Goal: Find specific page/section: Find specific page/section

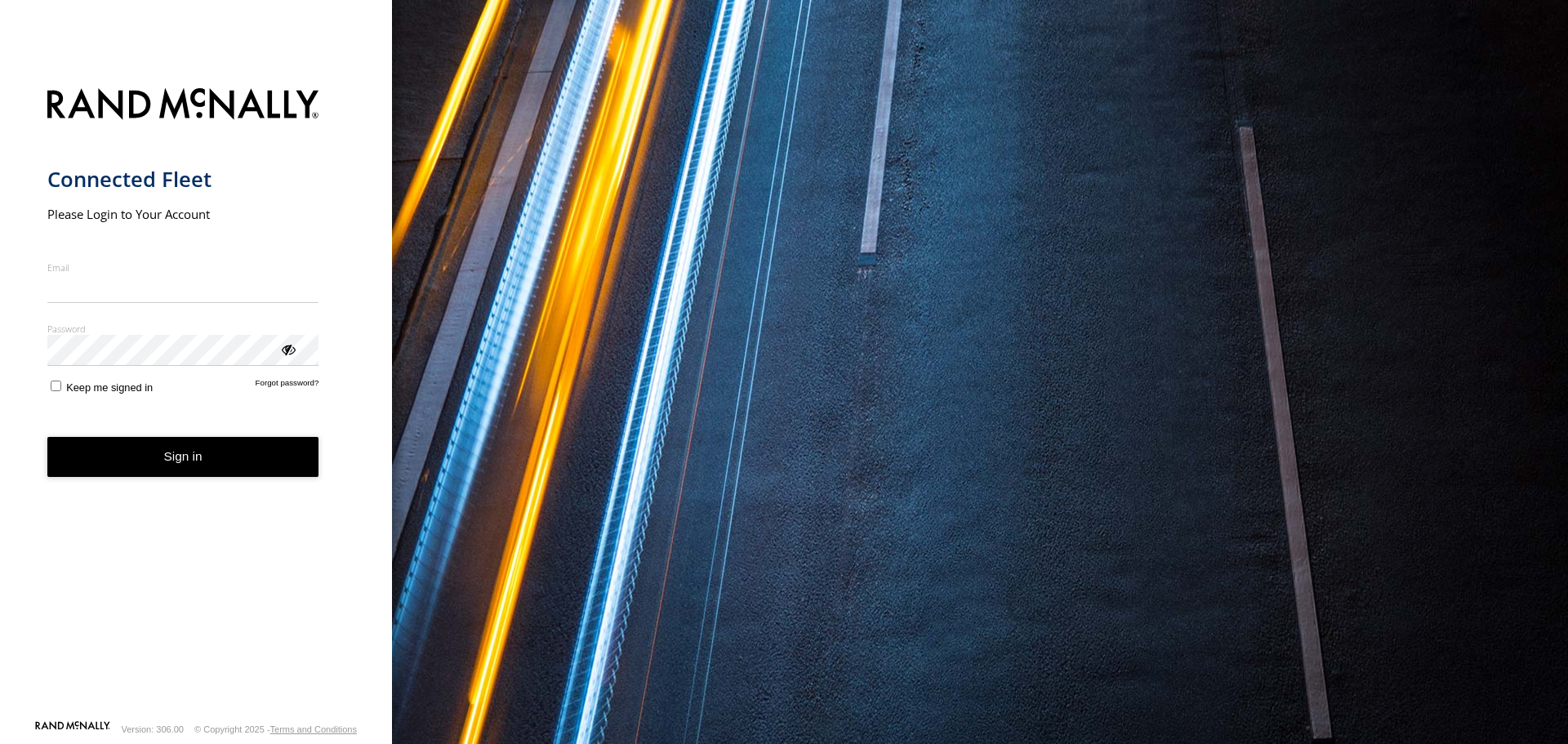
type input "**********"
click at [199, 482] on form "**********" at bounding box center [197, 399] width 298 height 641
click at [113, 474] on button "Sign in" at bounding box center [184, 457] width 272 height 40
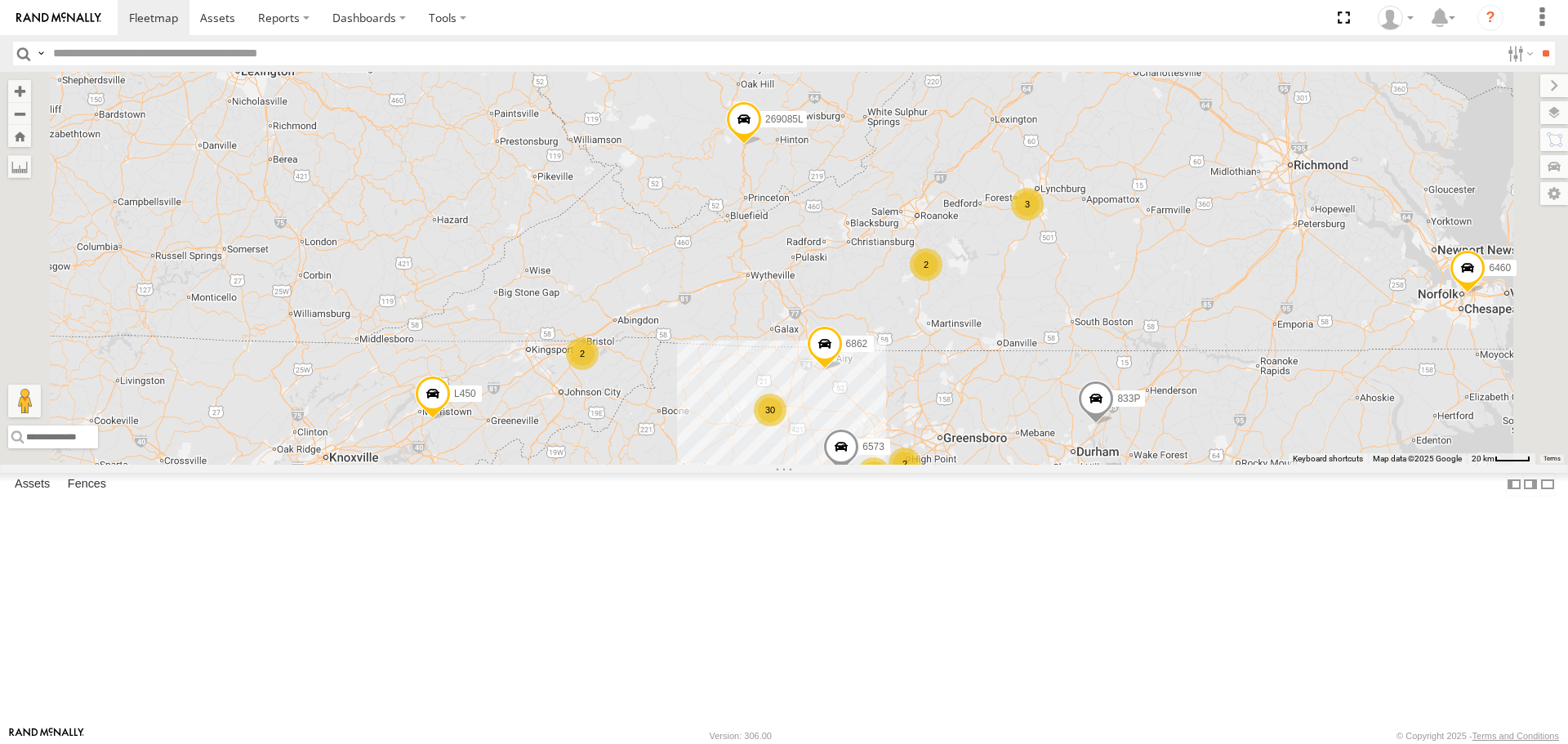
drag, startPoint x: 1219, startPoint y: 295, endPoint x: 1184, endPoint y: 431, distance: 140.4
click at [1184, 430] on div "6460 941143 833P 6351 6937 543P 53003 L450 7121 269085L 269001 6886 6930 6925 6…" at bounding box center [784, 268] width 1568 height 392
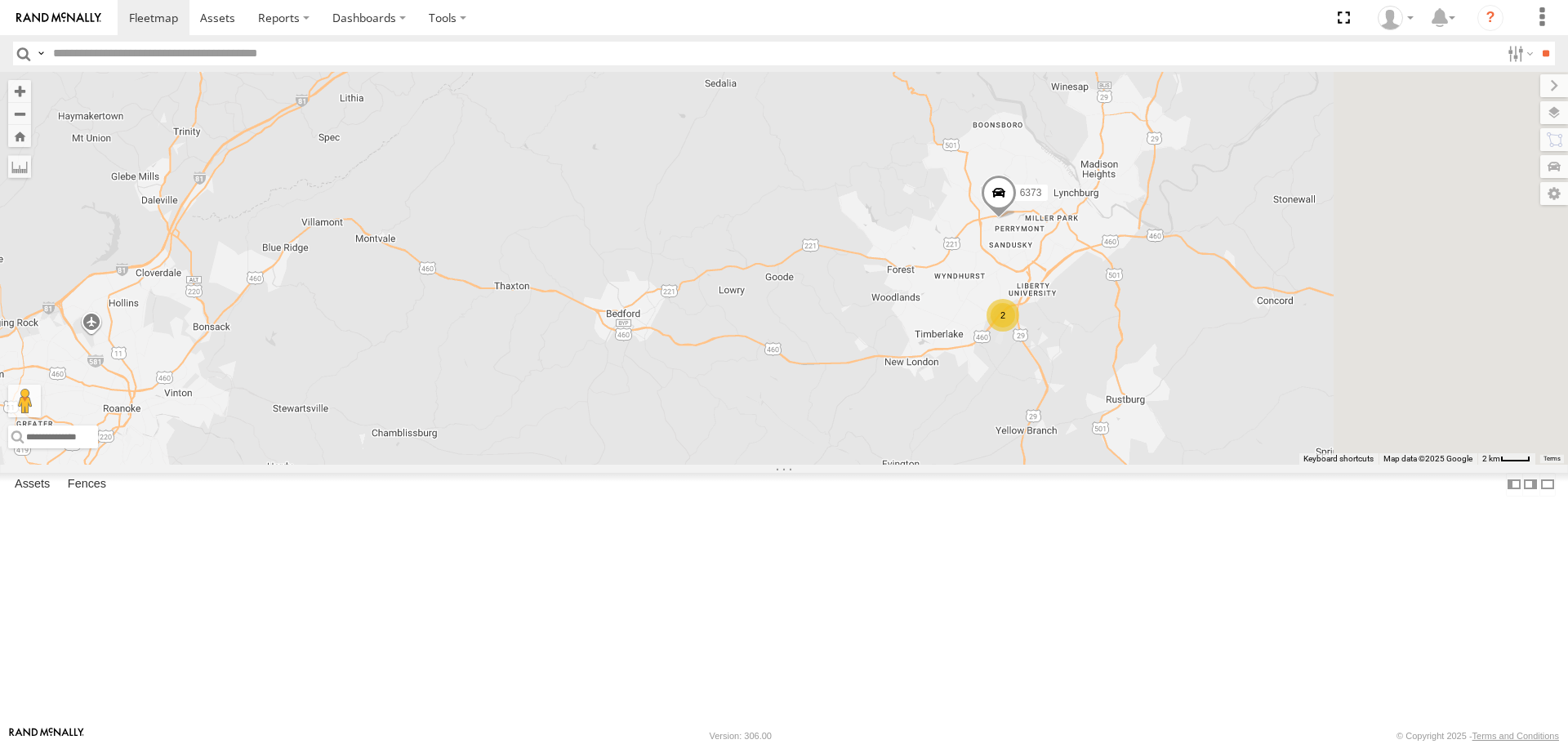
drag, startPoint x: 1354, startPoint y: 390, endPoint x: 1186, endPoint y: 555, distance: 235.5
click at [1198, 463] on div "6460 941143 833P 6351 6937 543P 53003 L450 7121 269085L 269001 6886 6930 6925 6…" at bounding box center [784, 268] width 1568 height 392
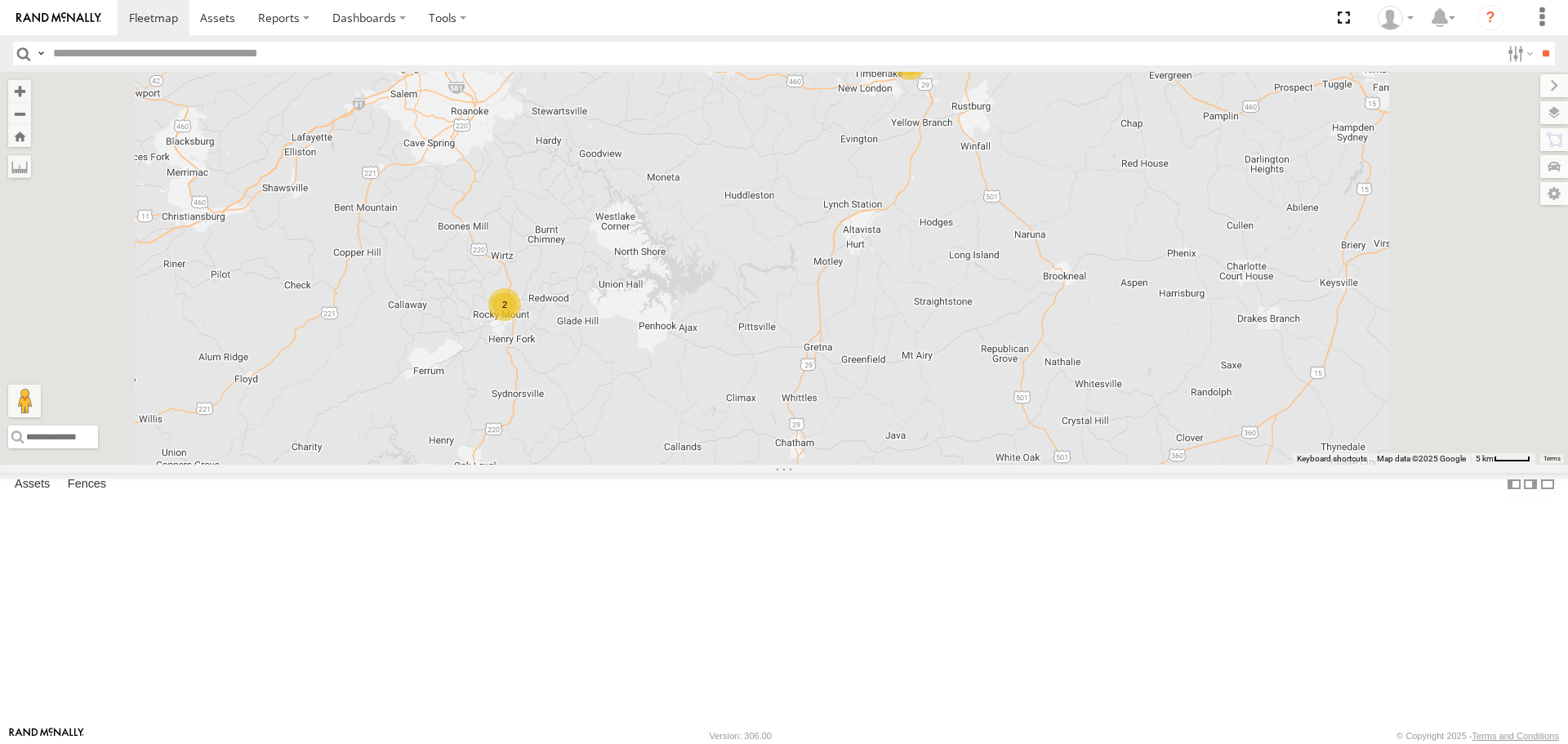
drag, startPoint x: 1201, startPoint y: 633, endPoint x: 1141, endPoint y: 317, distance: 321.6
click at [1141, 317] on div "6460 941143 833P 6351 6937 543P 53003 L450 7121 269085L 269001 6886 6930 6925 6…" at bounding box center [784, 268] width 1568 height 392
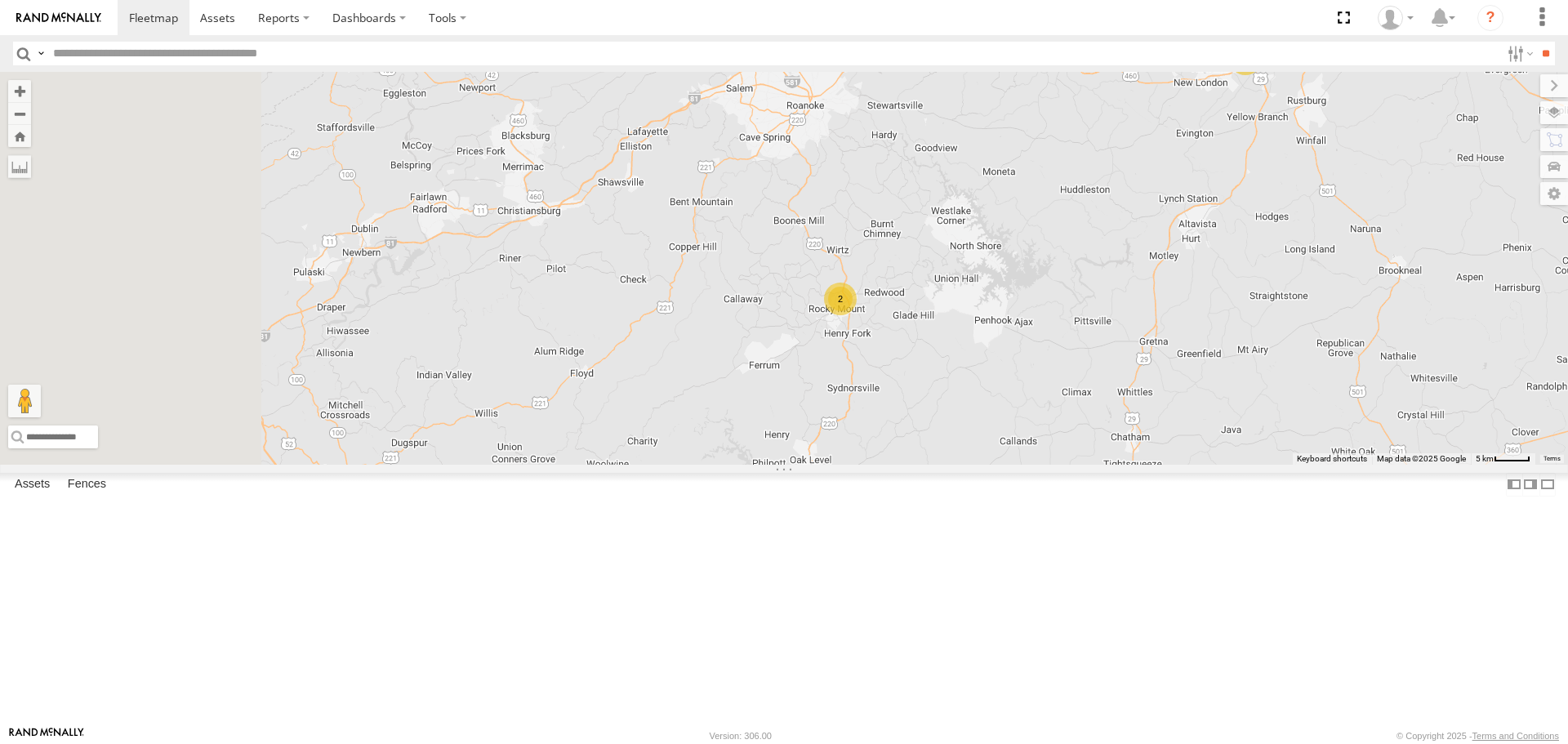
drag, startPoint x: 729, startPoint y: 493, endPoint x: 1070, endPoint y: 493, distance: 341.0
click at [1071, 463] on div "6460 941143 833P 6351 6937 543P 53003 L450 7121 269085L 269001 6886 6930 6925 6…" at bounding box center [784, 268] width 1568 height 392
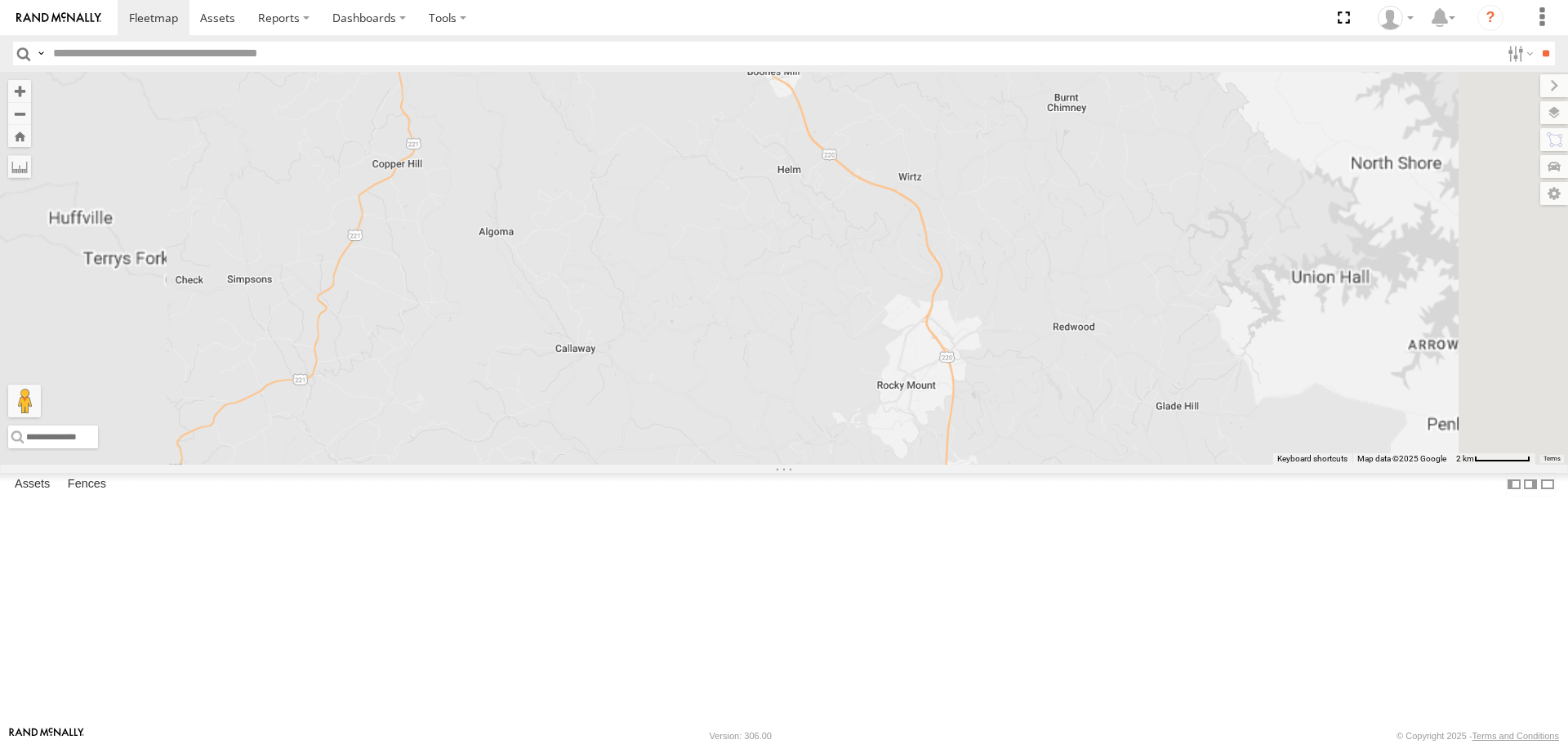
drag, startPoint x: 1253, startPoint y: 541, endPoint x: 1177, endPoint y: 595, distance: 93.2
click at [1177, 463] on div "6460 941143 833P 6351 6937 543P 53003 L450 7121 269085L 269001 6886 6930 6925 6…" at bounding box center [784, 268] width 1568 height 392
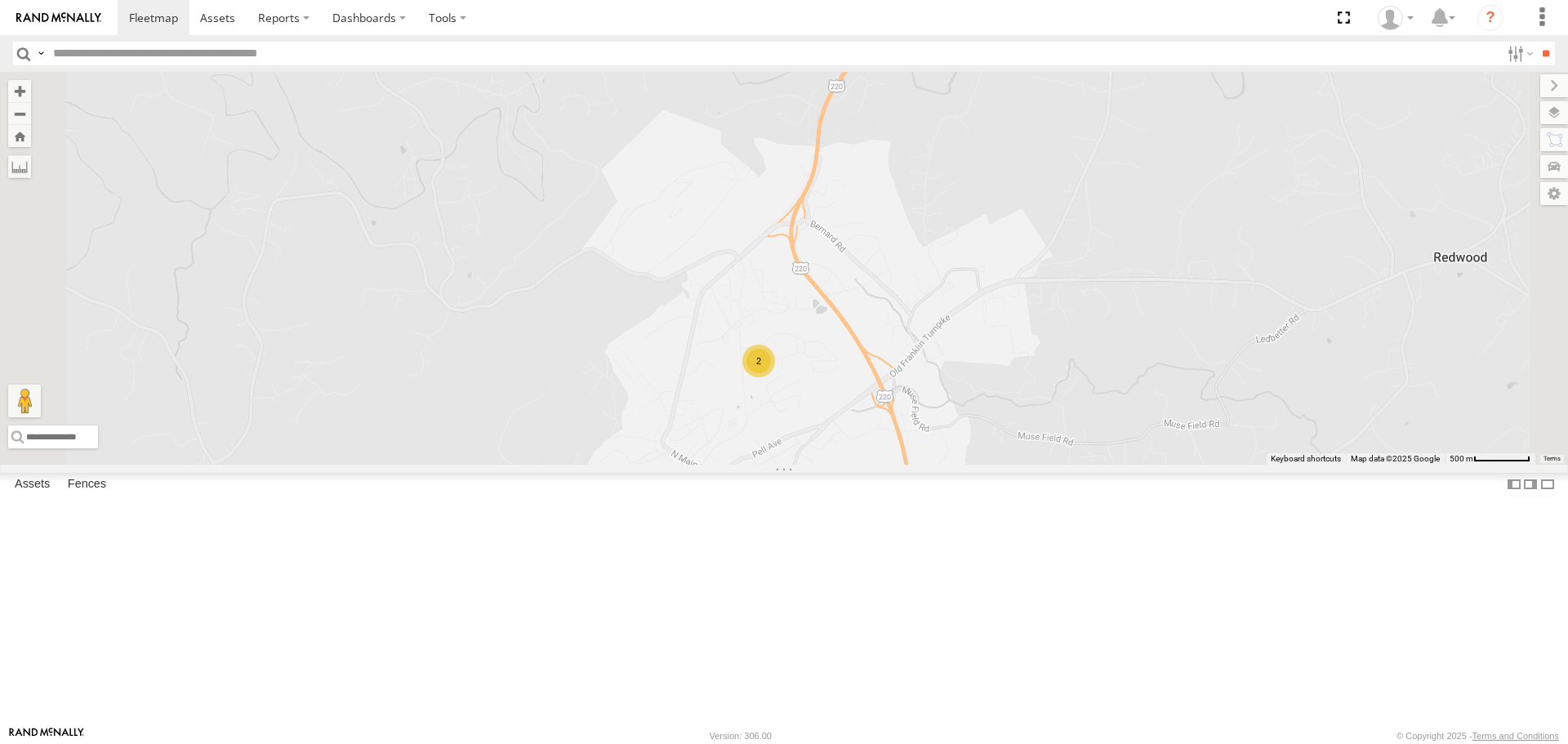
drag, startPoint x: 1058, startPoint y: 597, endPoint x: 1137, endPoint y: 509, distance: 118.3
click at [1137, 463] on div "6460 941143 833P 6351 6937 543P 53003 L450 7121 269085L 269001 6886 6930 6925 6…" at bounding box center [784, 268] width 1568 height 392
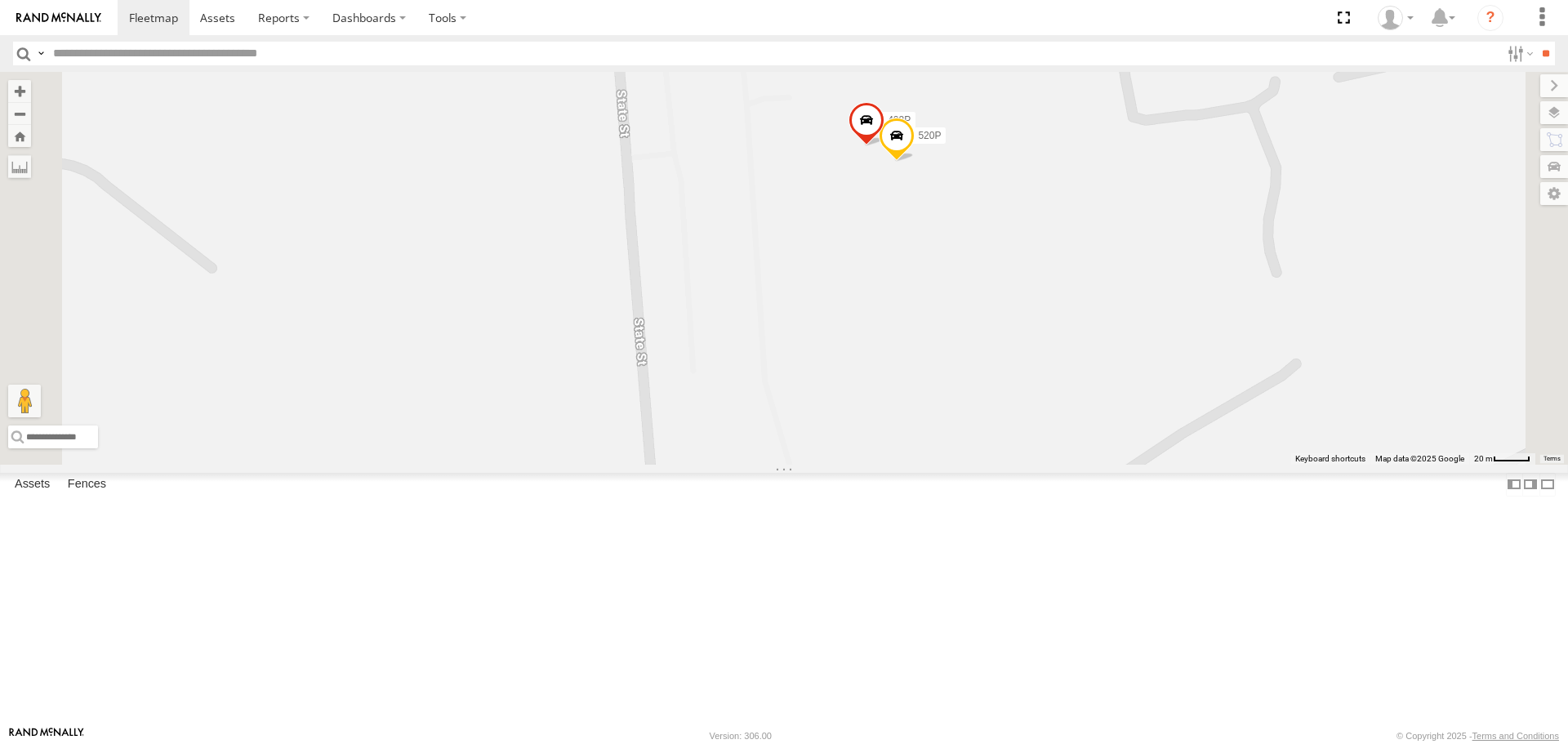
drag, startPoint x: 980, startPoint y: 368, endPoint x: 901, endPoint y: 481, distance: 137.9
click at [890, 463] on div "6460 941143 833P 6351 6937 543P 53003 L450 7121 269085L 269001 6886 6930 6925 6…" at bounding box center [784, 268] width 1568 height 392
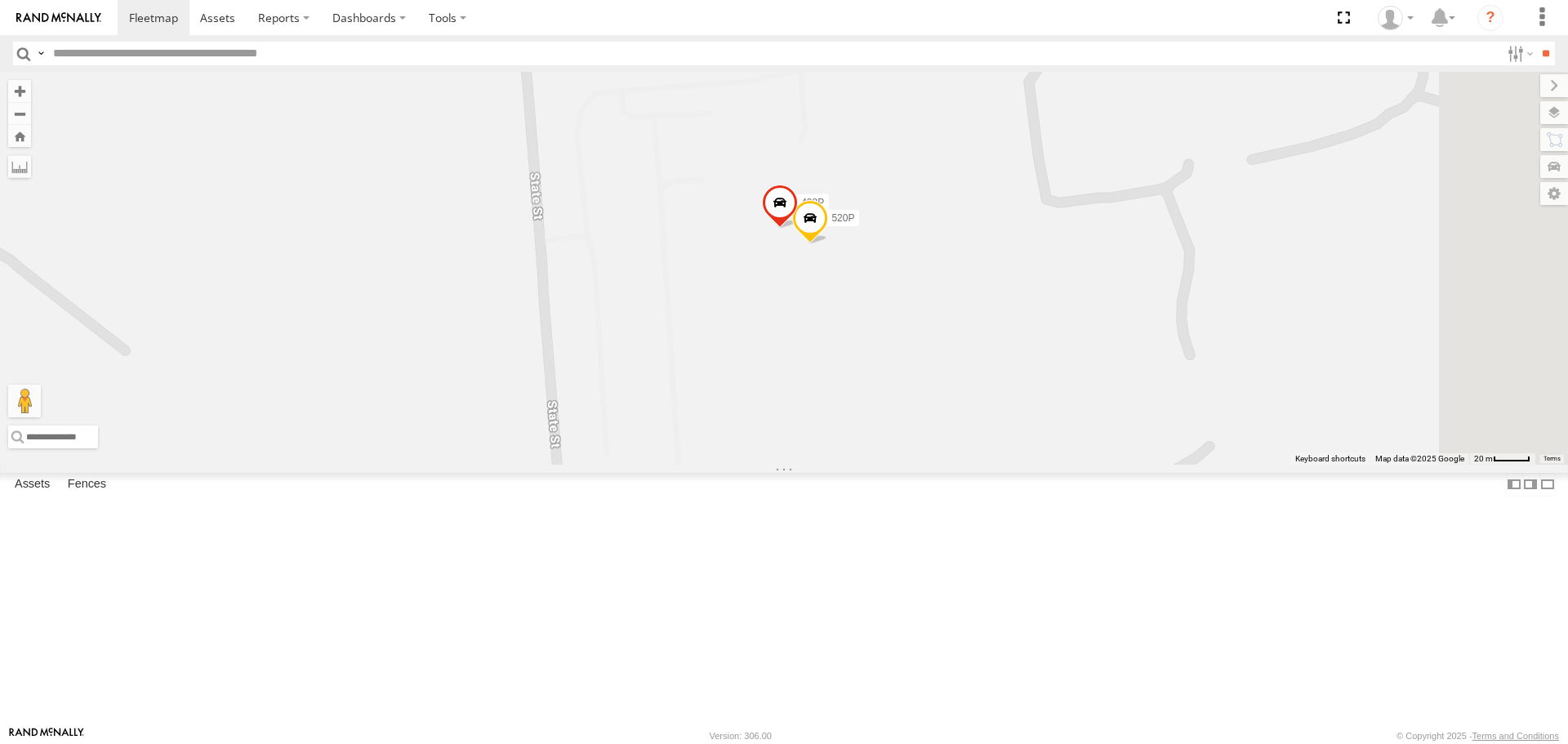
click at [798, 230] on span at bounding box center [779, 207] width 36 height 44
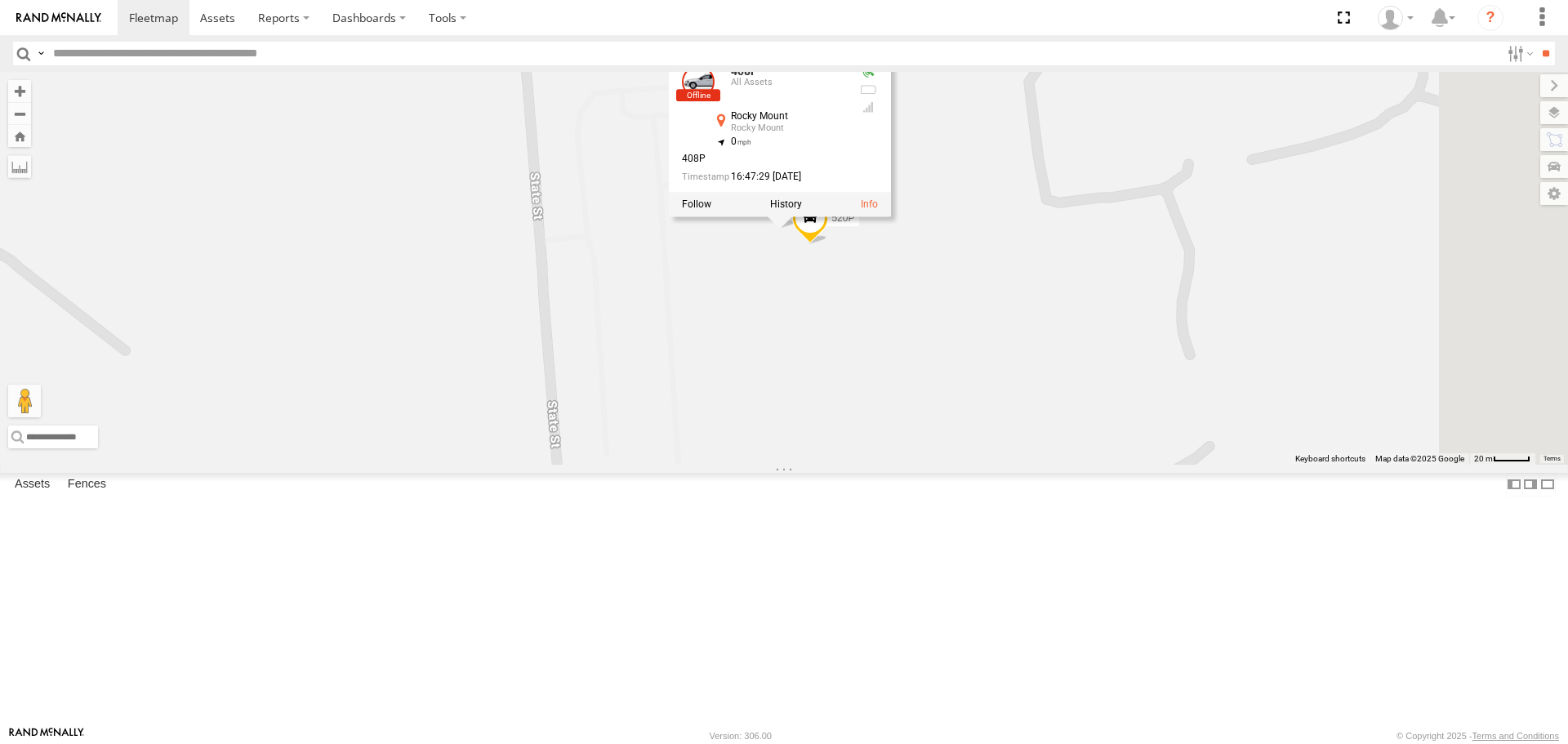
click at [1024, 463] on div "6460 941143 833P 6351 6937 543P 53003 L450 7121 269085L 269001 6886 6930 6925 6…" at bounding box center [784, 268] width 1568 height 392
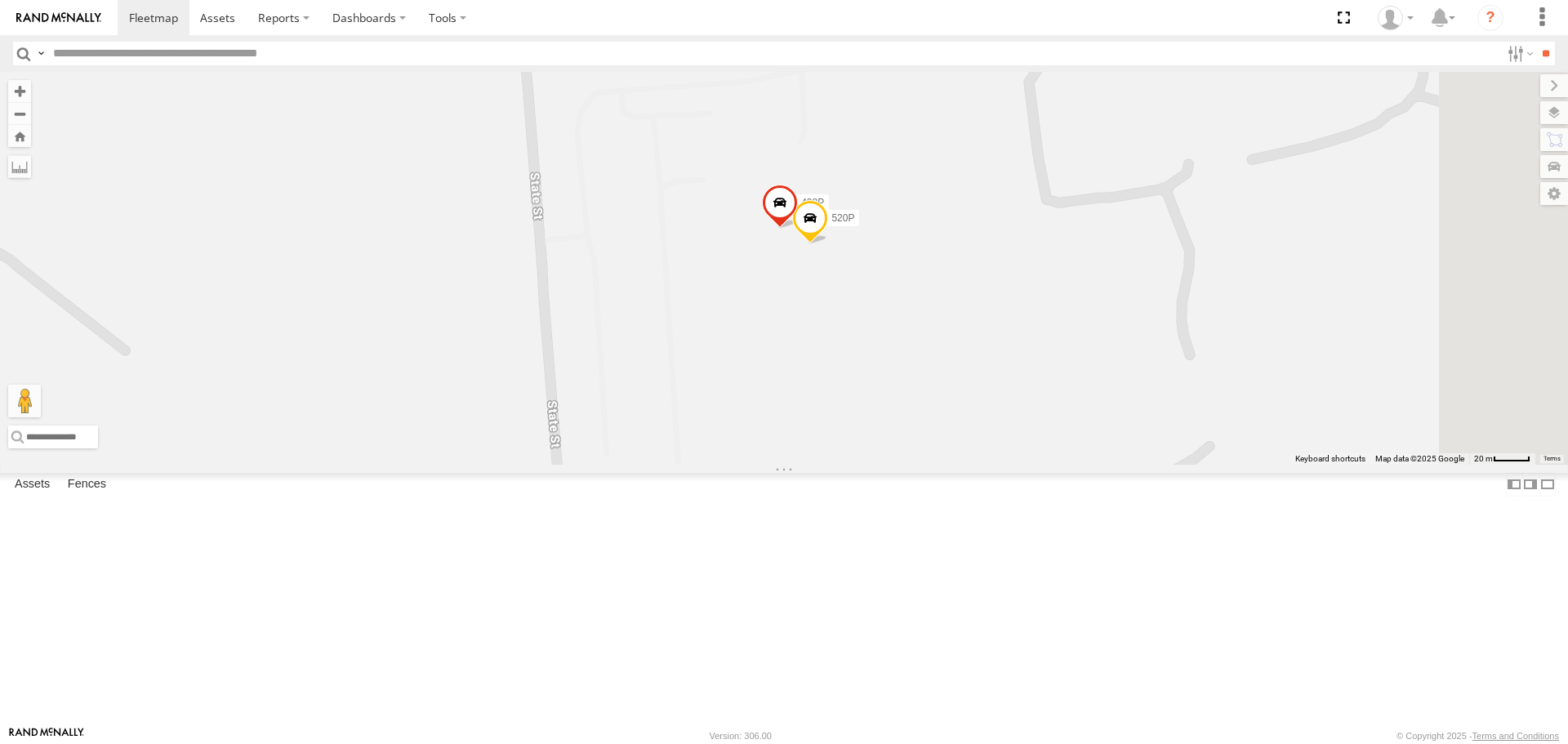
click at [798, 230] on span at bounding box center [779, 207] width 36 height 44
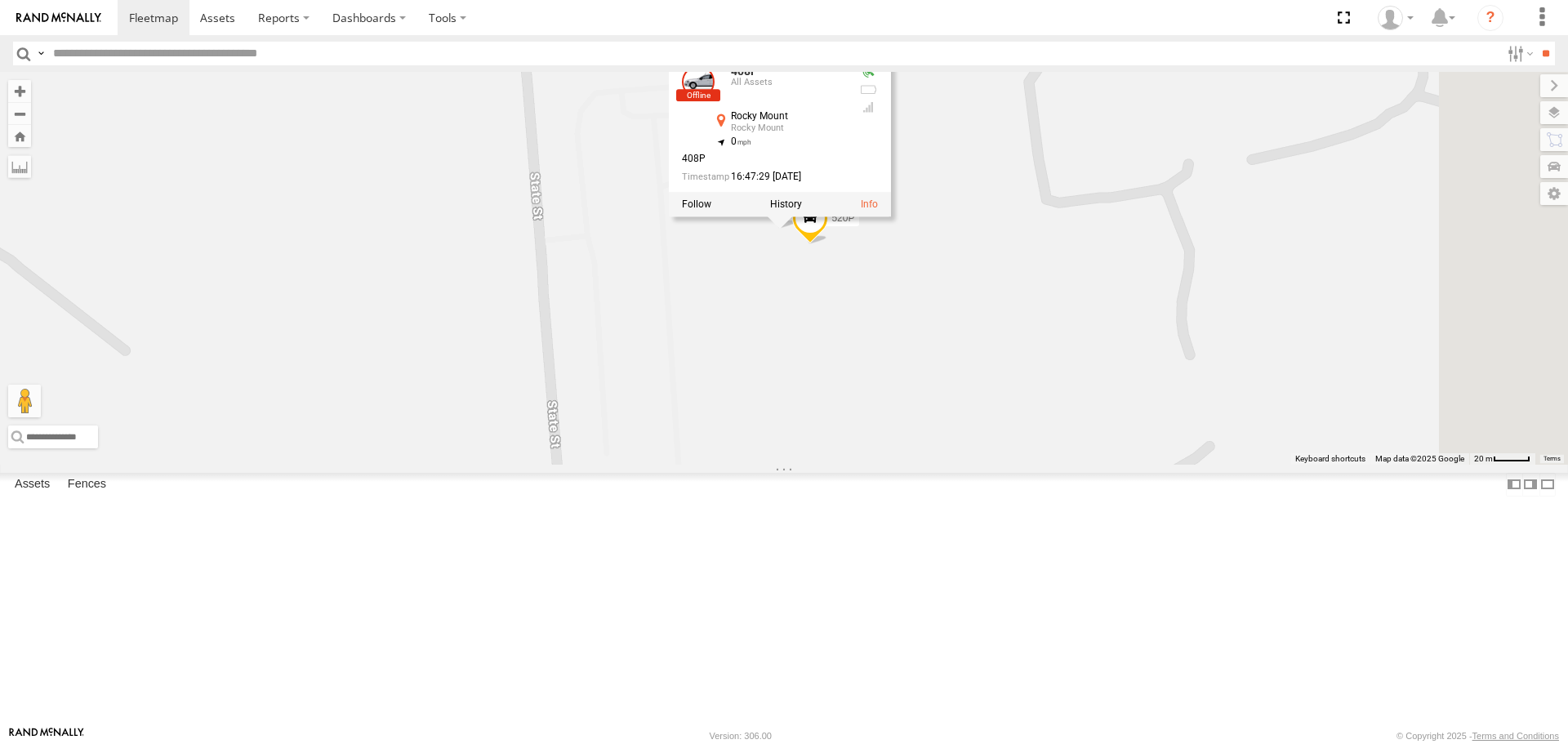
click at [890, 431] on div "6460 941143 833P 6351 6937 543P 53003 L450 7121 269085L 269001 6886 6930 6925 6…" at bounding box center [784, 268] width 1568 height 392
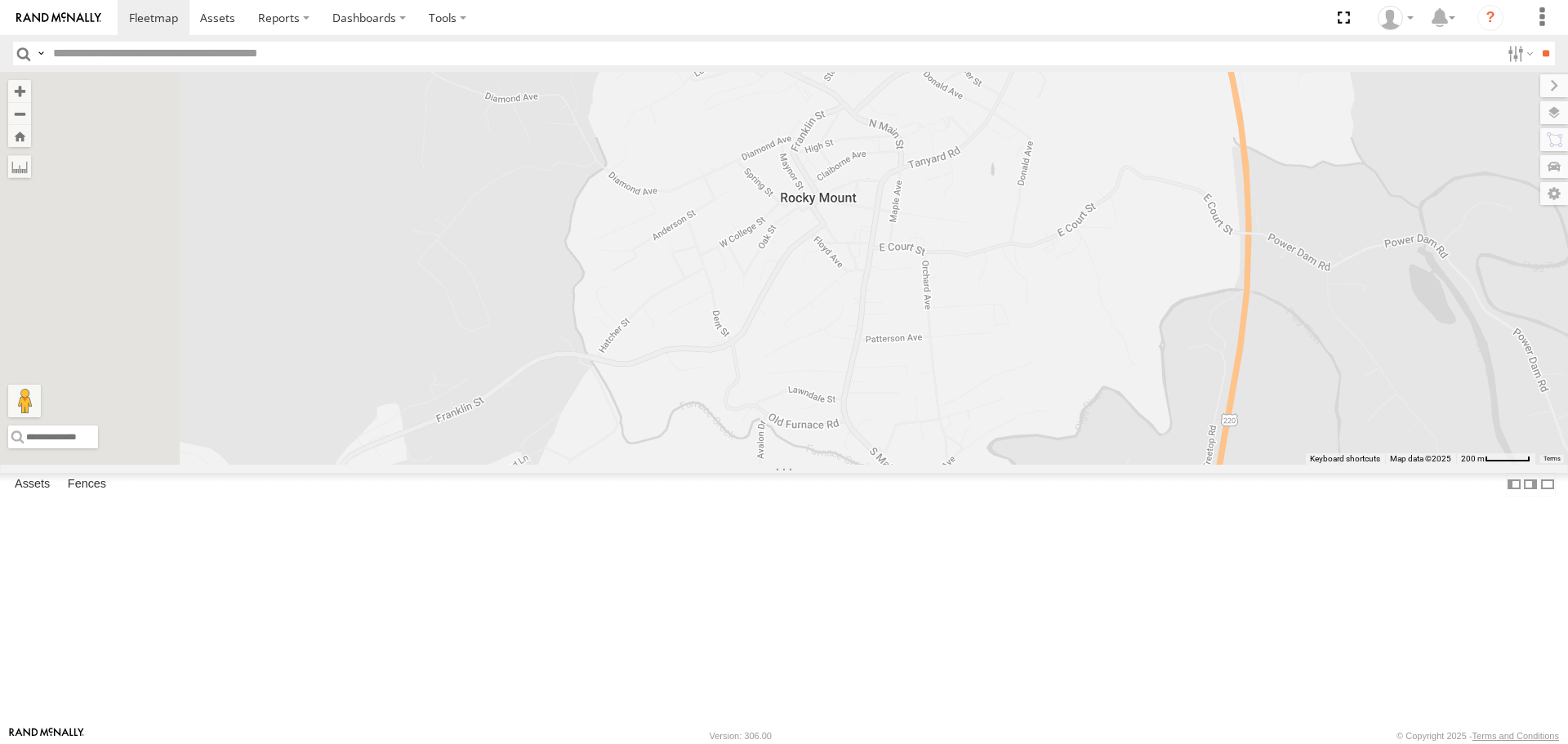
drag, startPoint x: 803, startPoint y: 541, endPoint x: 1038, endPoint y: 120, distance: 482.1
click at [1038, 120] on div "6460 941143 833P 6351 6937 543P 53003 L450 7121 269085L 269001 6886 6930 6925 6…" at bounding box center [784, 268] width 1568 height 392
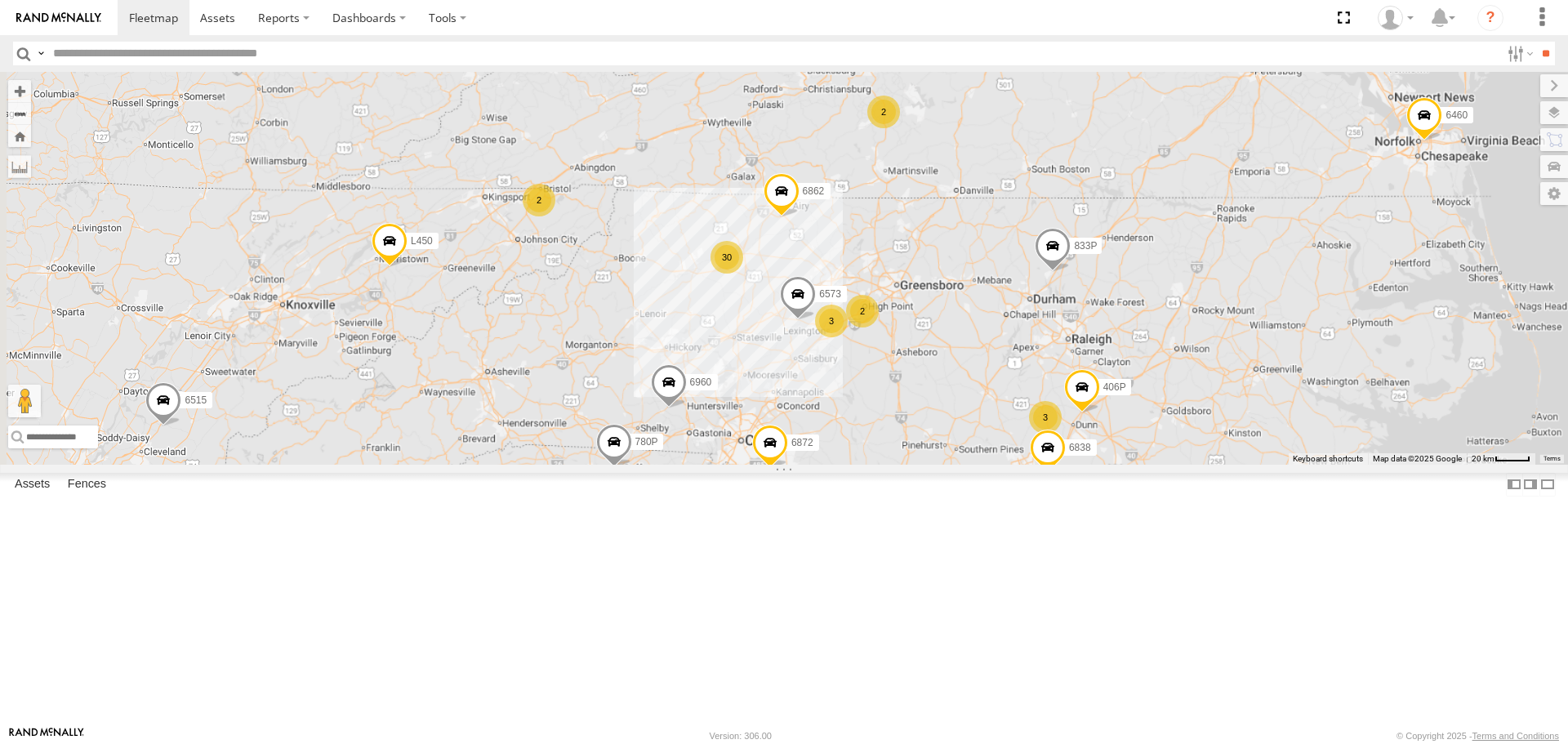
drag, startPoint x: 900, startPoint y: 473, endPoint x: 1061, endPoint y: 292, distance: 242.2
click at [1063, 290] on div "6460 941143 833P 6351 6937 543P 53003 L450 7121 269085L 269001 6886 6930 6925 6…" at bounding box center [784, 268] width 1568 height 392
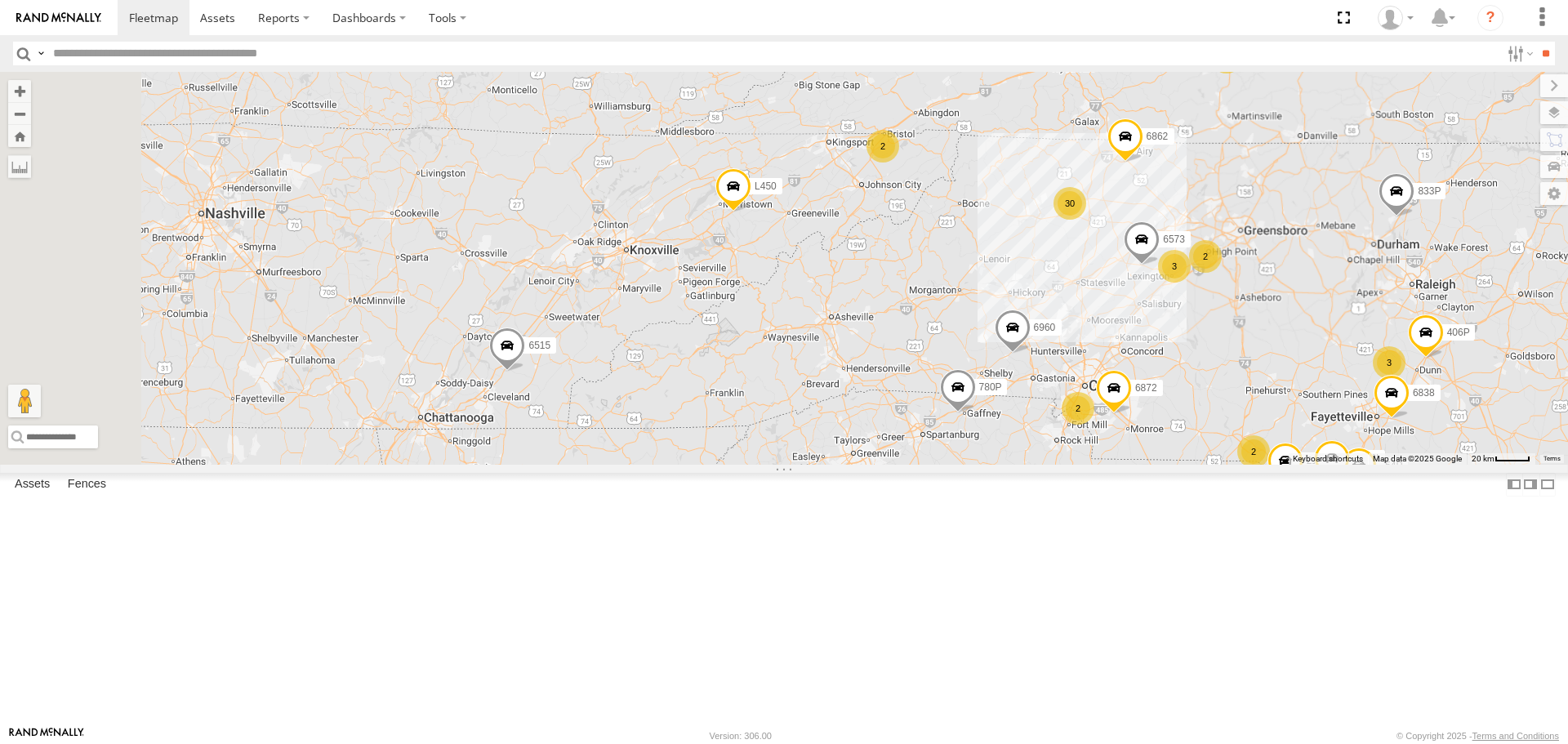
drag, startPoint x: 762, startPoint y: 457, endPoint x: 1023, endPoint y: 416, distance: 264.2
click at [1023, 416] on div "6460 941143 833P 6351 6937 543P 53003 L450 7121 269085L 269001 6886 6930 6925 6…" at bounding box center [784, 268] width 1568 height 392
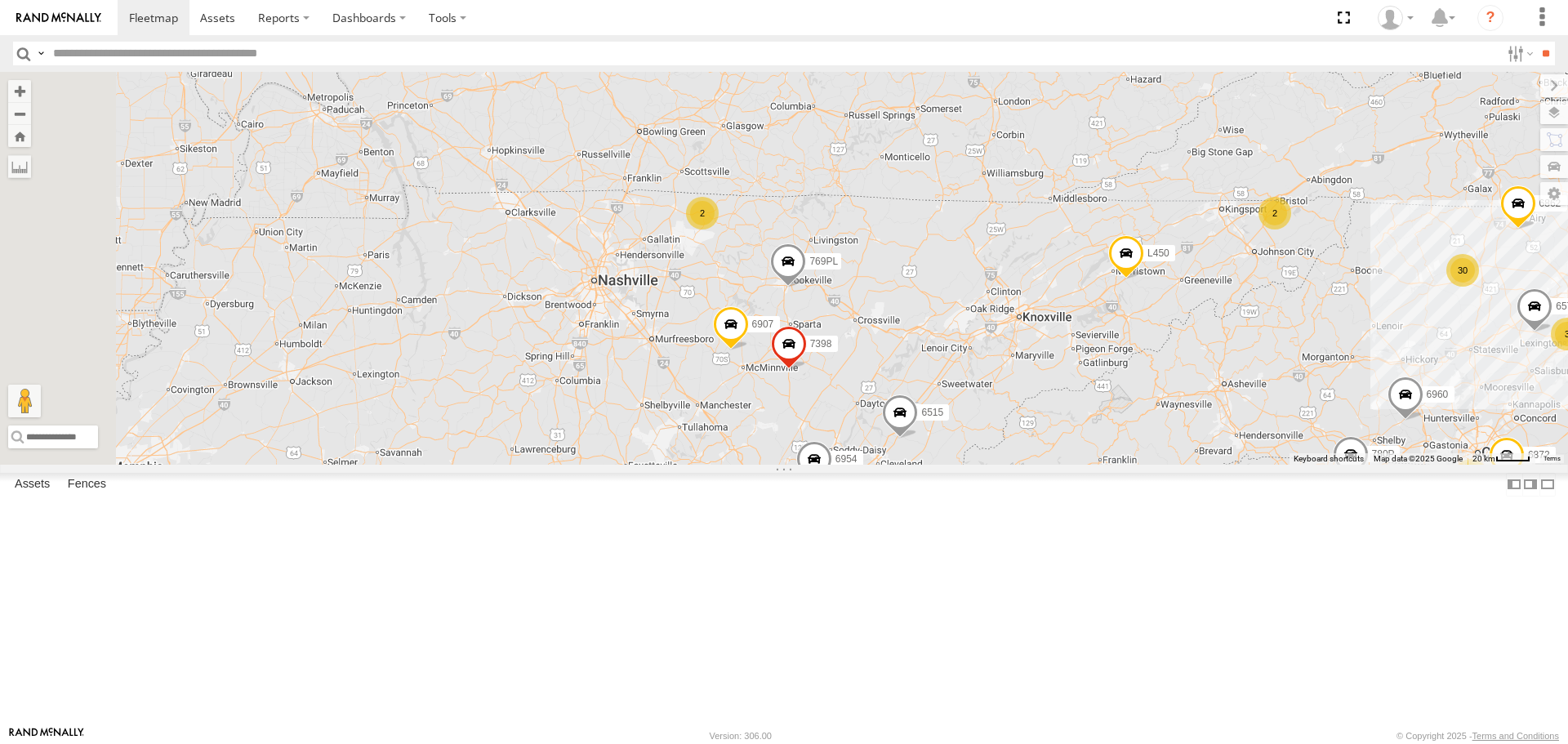
drag, startPoint x: 697, startPoint y: 365, endPoint x: 1105, endPoint y: 437, distance: 414.3
click at [1105, 436] on div "6460 941143 833P 6351 6937 543P 53003 L450 7121 269085L 269001 6886 6930 6925 6…" at bounding box center [784, 268] width 1568 height 392
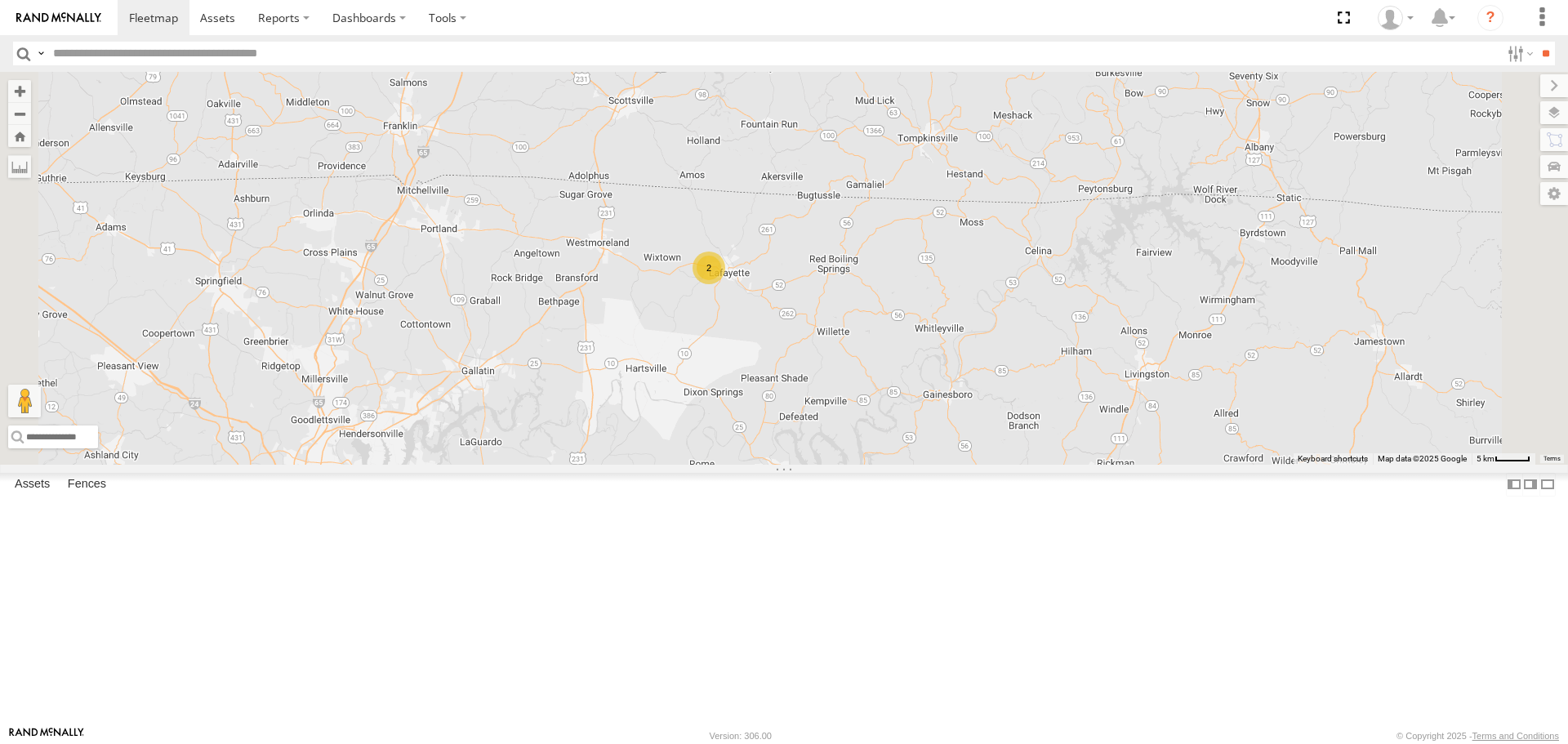
drag, startPoint x: 940, startPoint y: 333, endPoint x: 963, endPoint y: 550, distance: 218.2
click at [962, 463] on div "6460 941143 833P 6351 6937 543P 53003 L450 7121 269085L 269001 6886 6930 6925 6…" at bounding box center [784, 268] width 1568 height 392
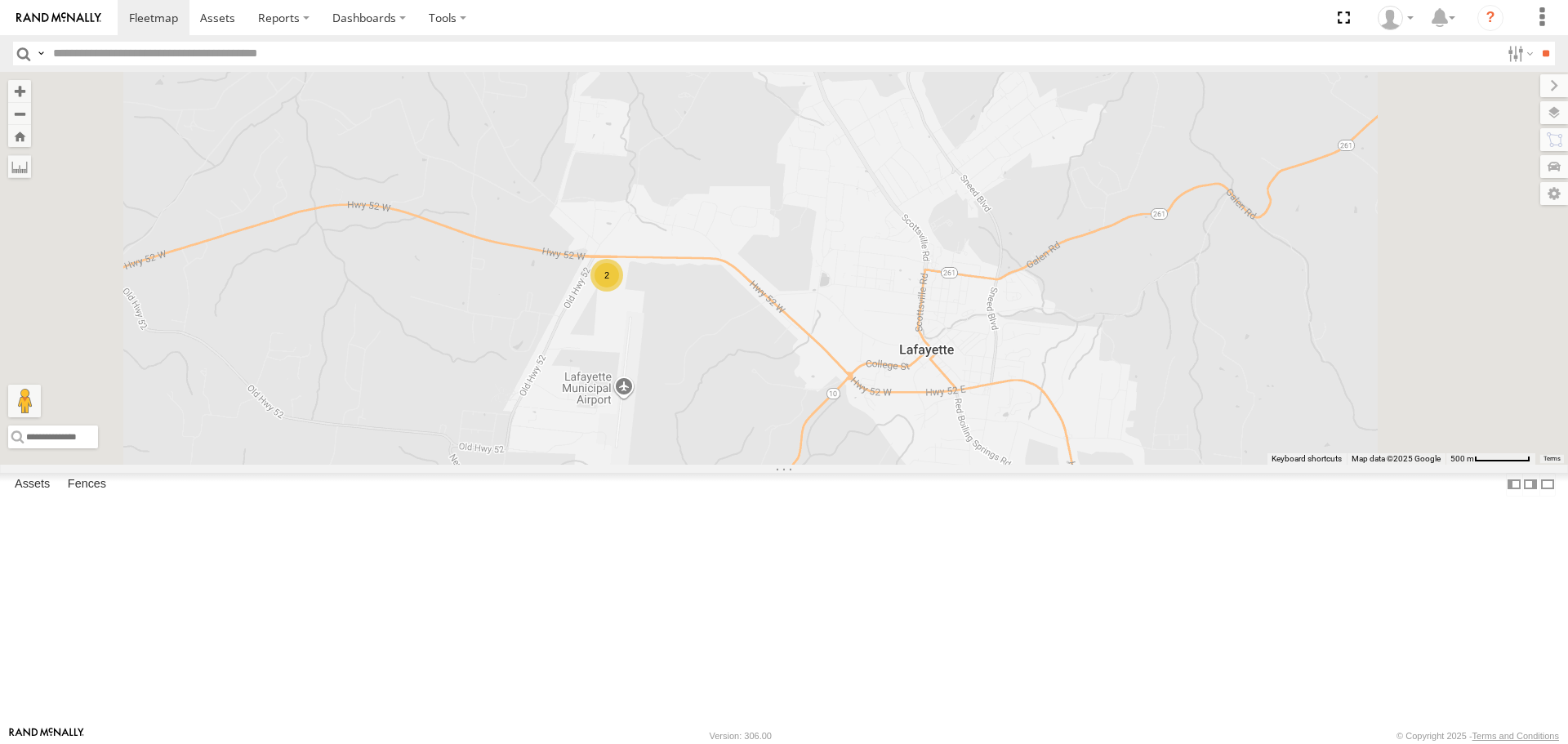
drag, startPoint x: 1046, startPoint y: 527, endPoint x: 1011, endPoint y: 277, distance: 252.4
click at [1011, 277] on div "6460 941143 833P 6351 6937 543P 53003 L450 7121 269085L 269001 6886 6930 6925 6…" at bounding box center [784, 268] width 1568 height 392
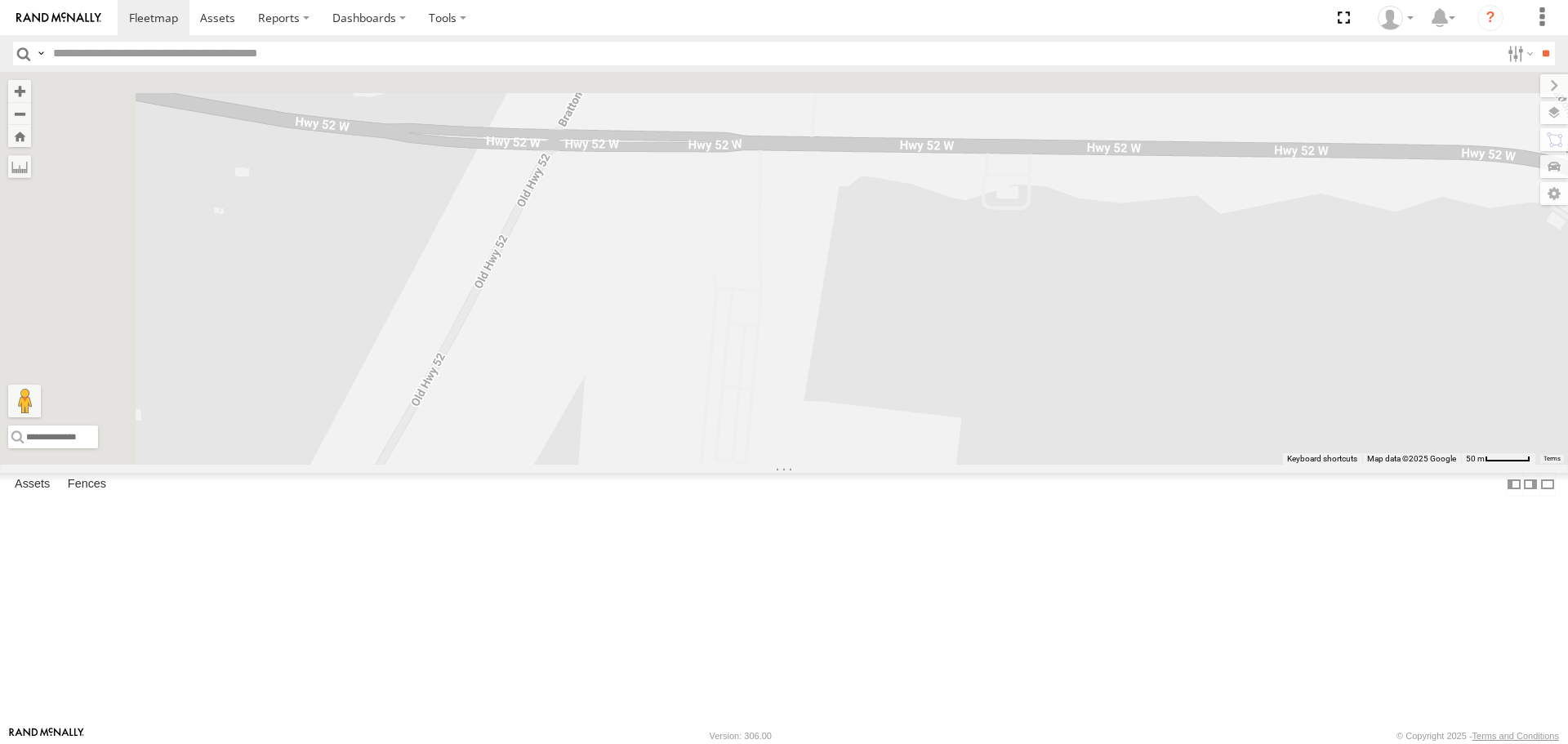
drag, startPoint x: 811, startPoint y: 302, endPoint x: 923, endPoint y: 769, distance: 480.2
click at [923, 743] on html at bounding box center [784, 372] width 1568 height 744
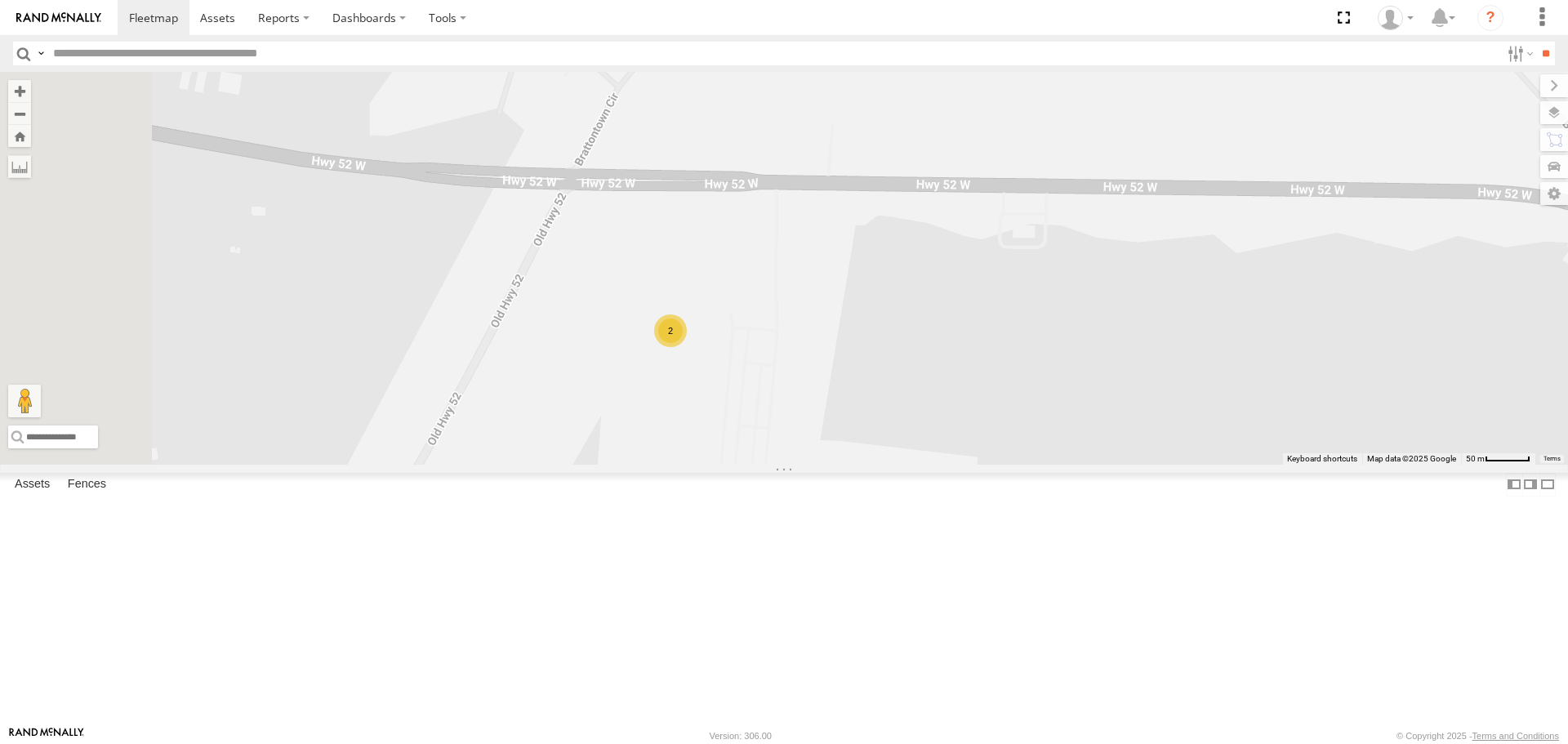
click at [686, 347] on div "2" at bounding box center [670, 330] width 33 height 33
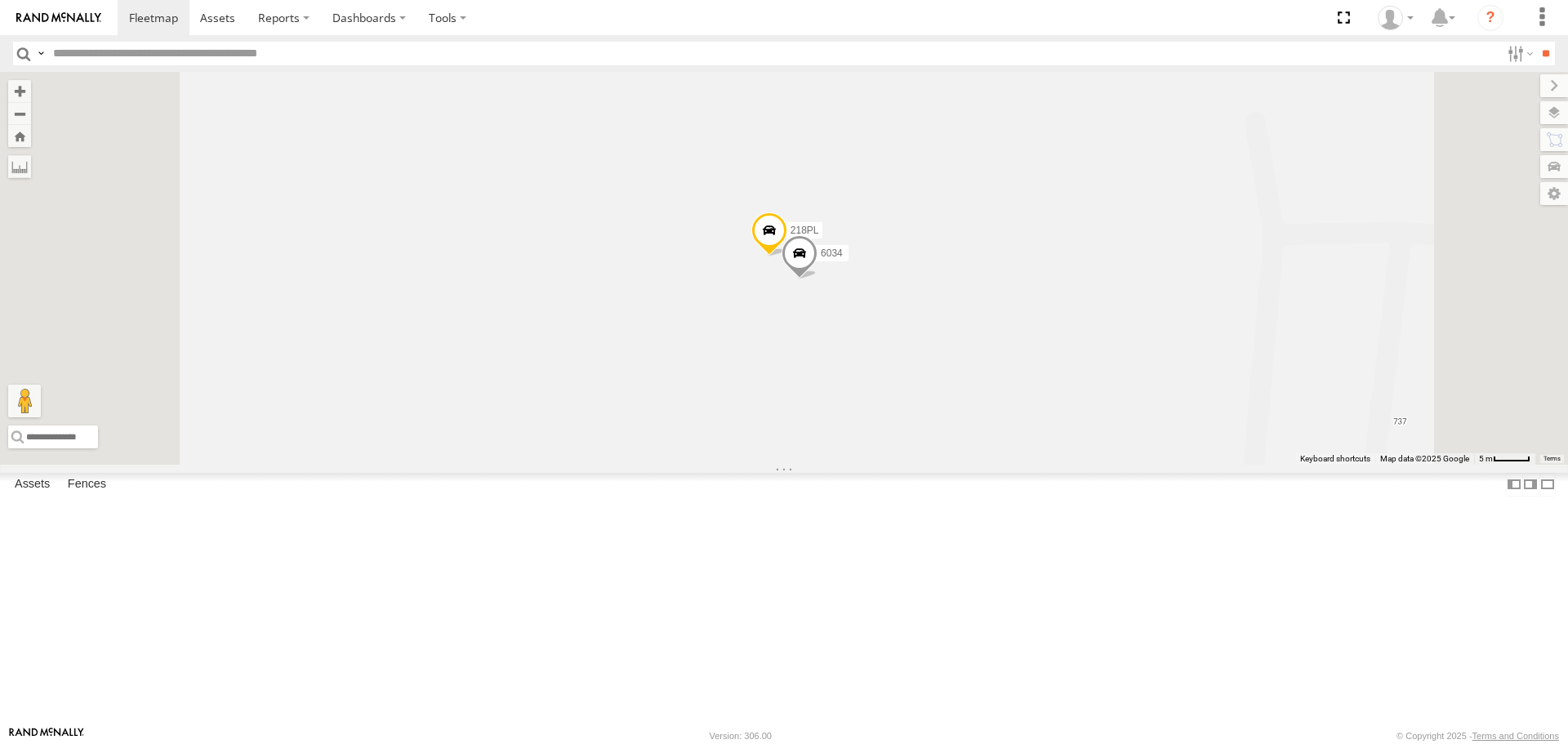
click at [787, 257] on span at bounding box center [768, 235] width 36 height 44
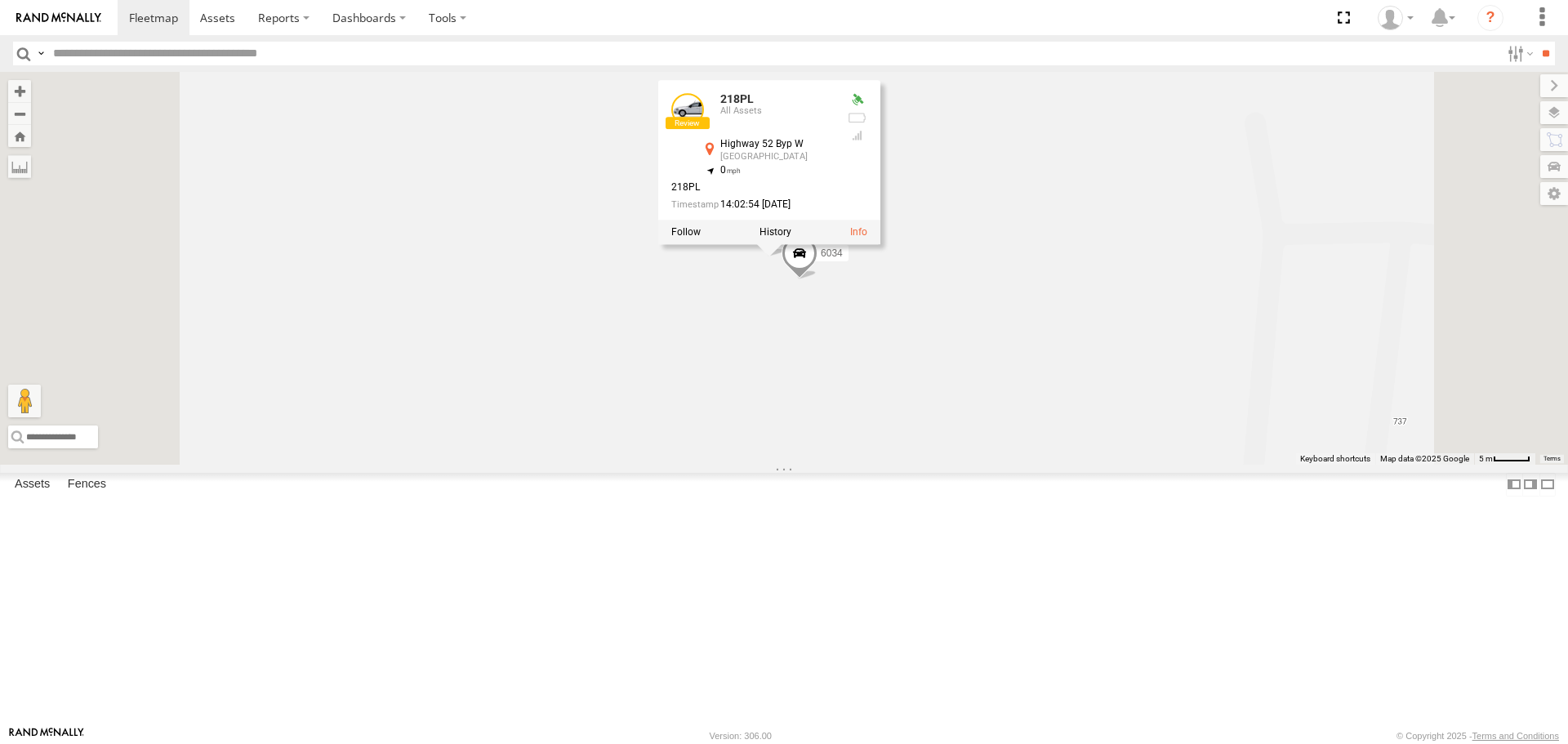
click at [817, 280] on span at bounding box center [799, 258] width 36 height 44
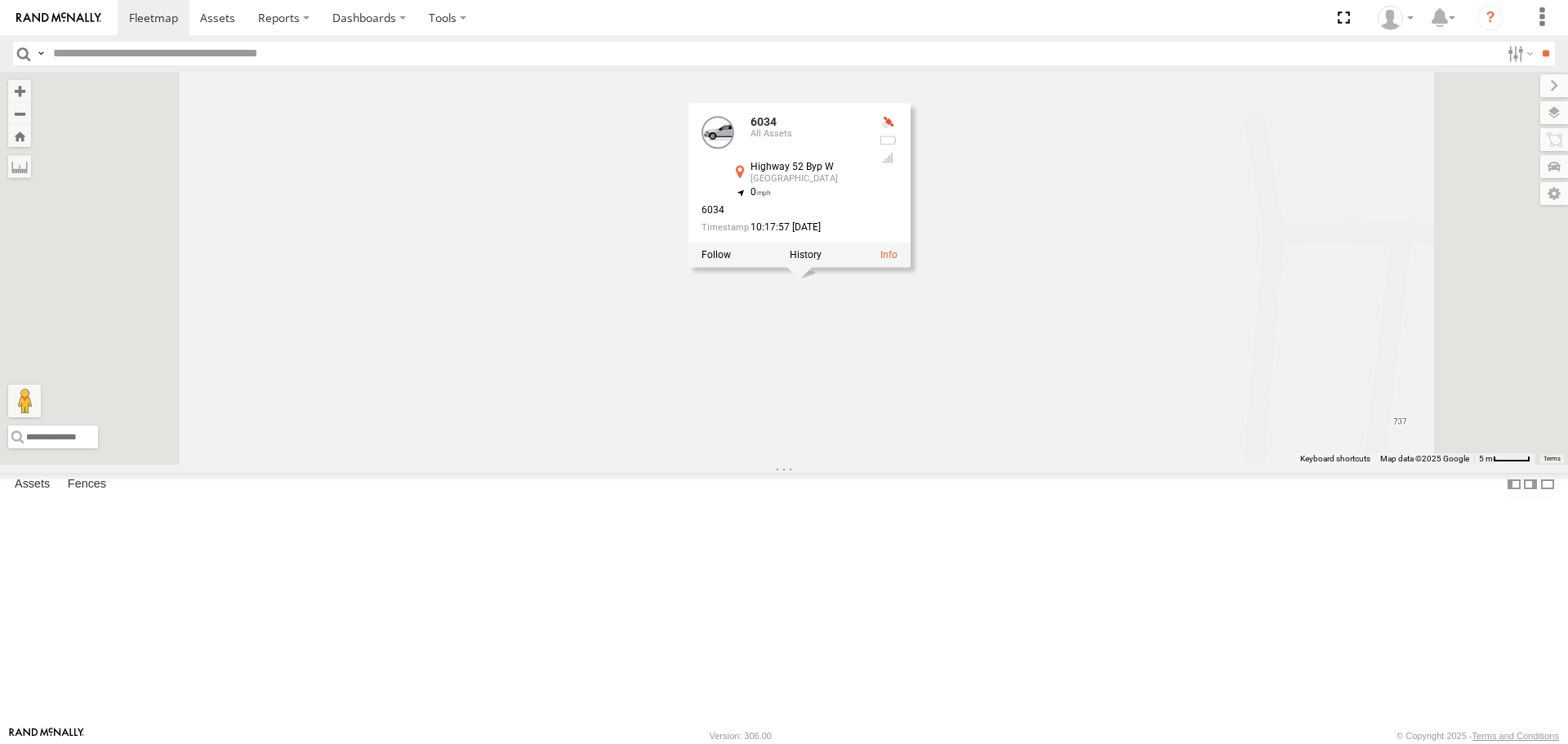
click at [1022, 463] on div "6460 941143 833P 6351 6937 543P 53003 L450 7121 269085L 269001 6886 6930 6925 6…" at bounding box center [784, 268] width 1568 height 392
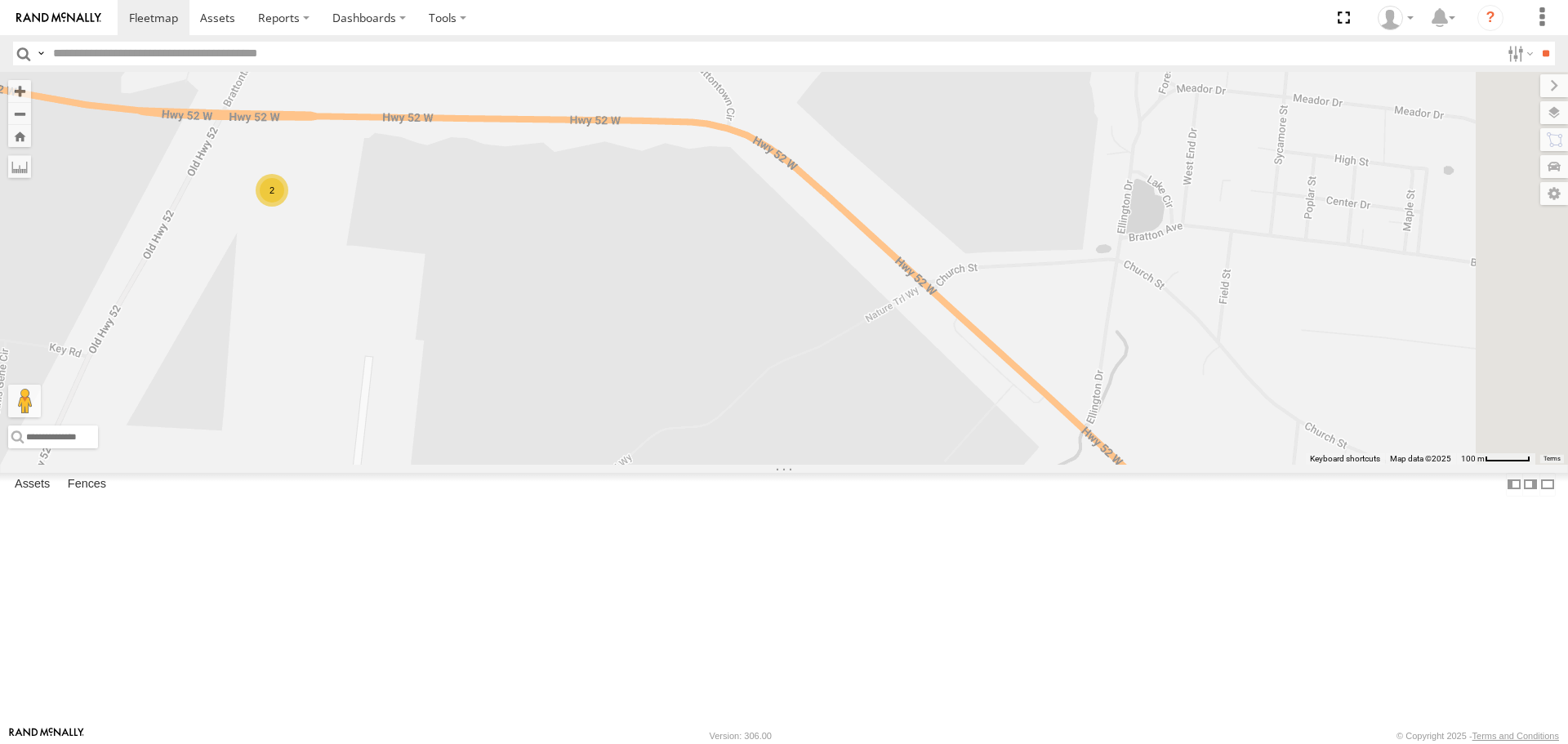
drag, startPoint x: 1236, startPoint y: 651, endPoint x: 800, endPoint y: 369, distance: 519.2
click at [800, 369] on div "6460 941143 833P 6351 6937 543P 53003 L450 7121 269085L 269001 6886 6930 6925 6…" at bounding box center [784, 268] width 1568 height 392
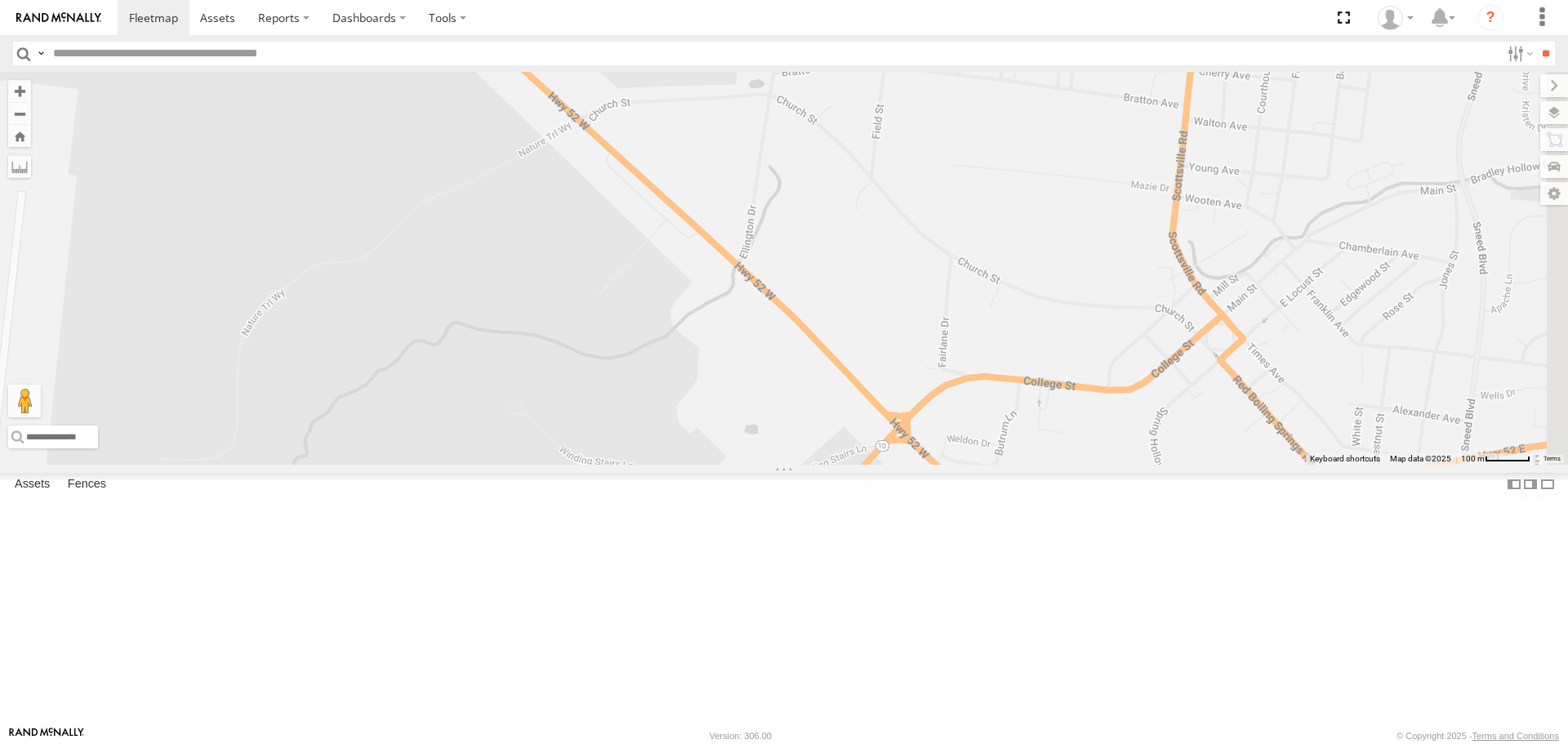
drag, startPoint x: 923, startPoint y: 541, endPoint x: 574, endPoint y: 377, distance: 385.6
click at [574, 377] on div "6460 941143 833P 6351 6937 543P 53003 L450 7121 269085L 269001 6886 6930 6925 6…" at bounding box center [784, 268] width 1568 height 392
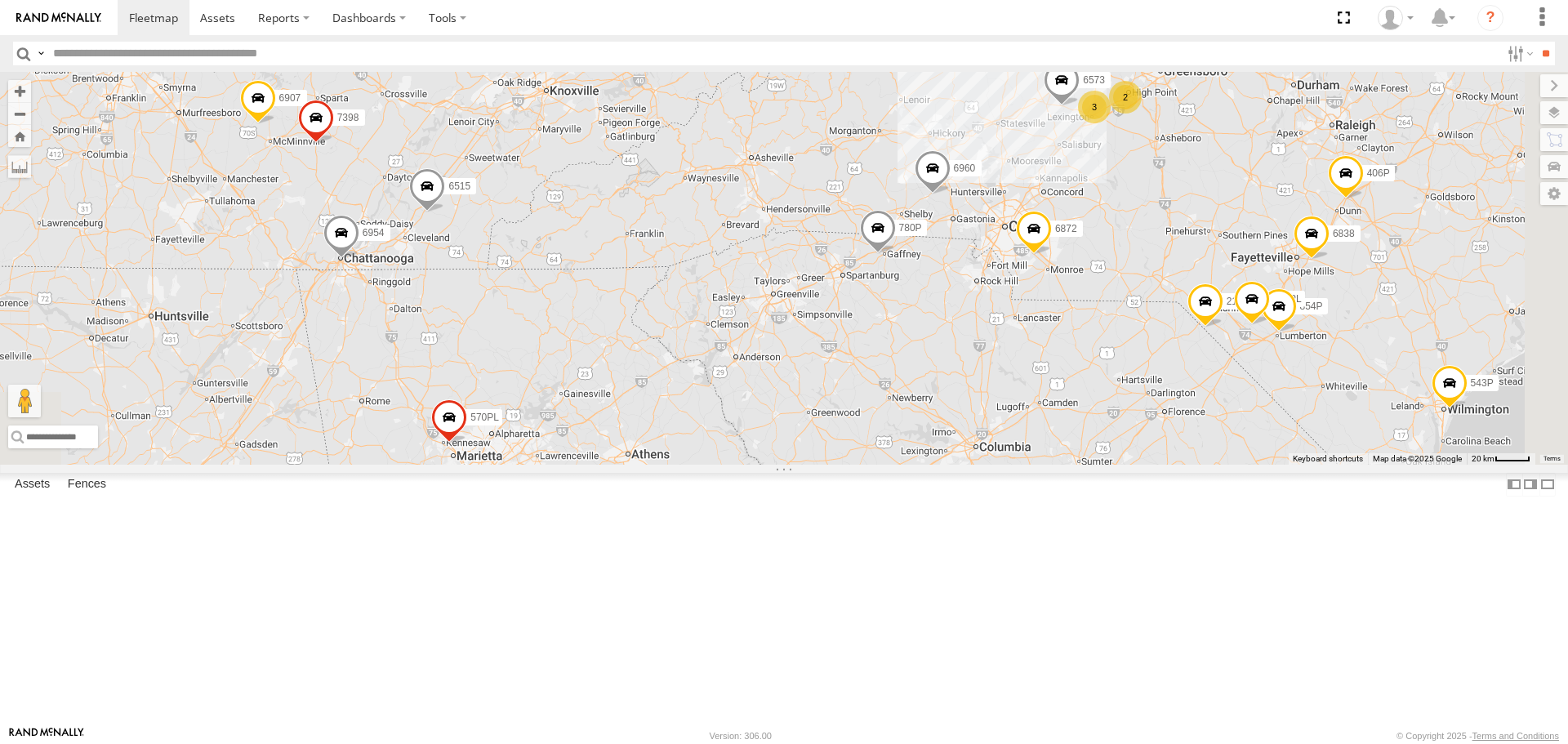
drag, startPoint x: 1066, startPoint y: 673, endPoint x: 841, endPoint y: 275, distance: 457.2
click at [841, 275] on div "6460 941143 833P 6351 6937 543P 53003 L450 7121 269085L 269001 6886 6930 6925 6…" at bounding box center [784, 268] width 1568 height 392
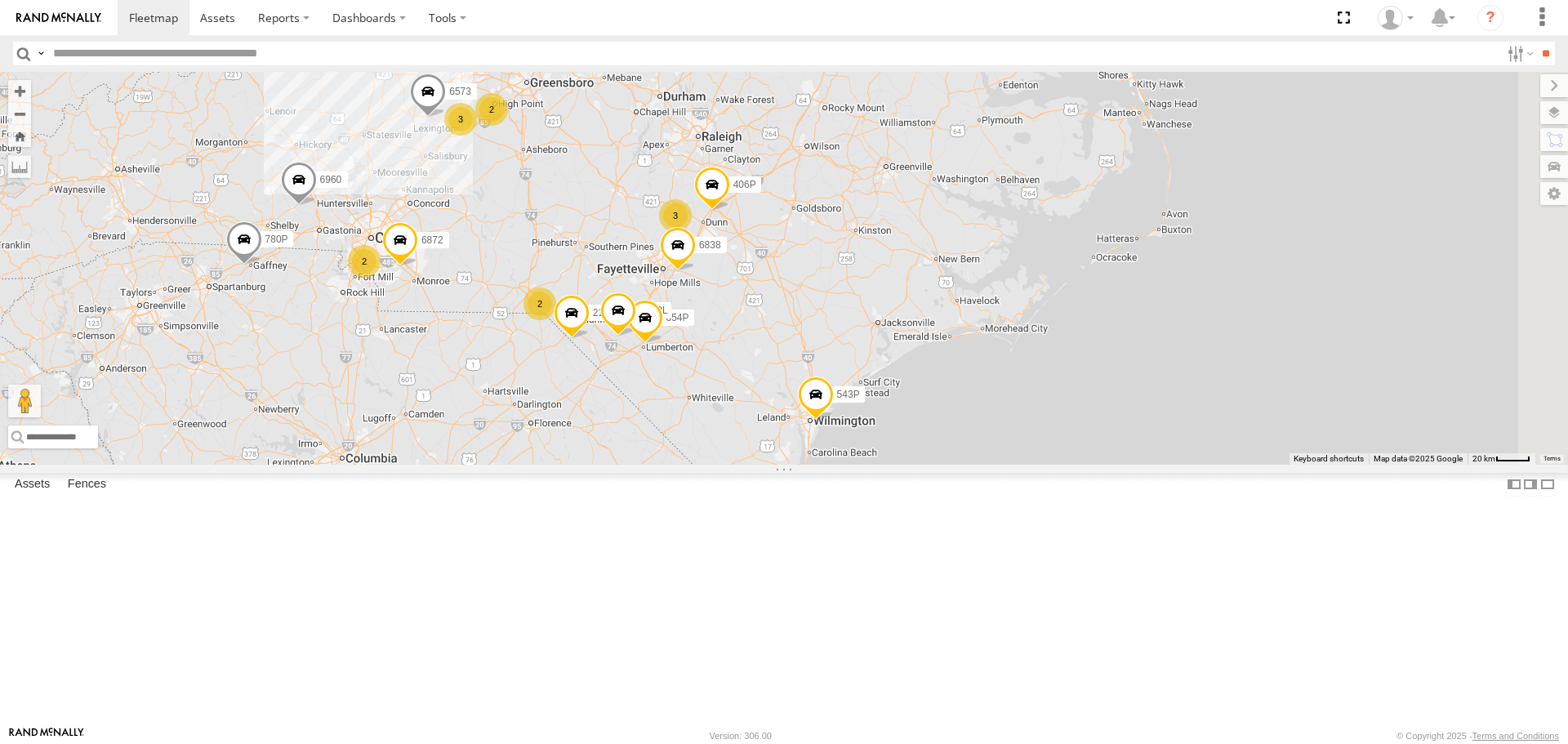
drag, startPoint x: 1397, startPoint y: 617, endPoint x: 747, endPoint y: 628, distance: 650.1
click at [758, 463] on div "6460 941143 833P 6351 6937 543P 53003 L450 7121 269085L 269001 6886 6930 6925 6…" at bounding box center [784, 268] width 1568 height 392
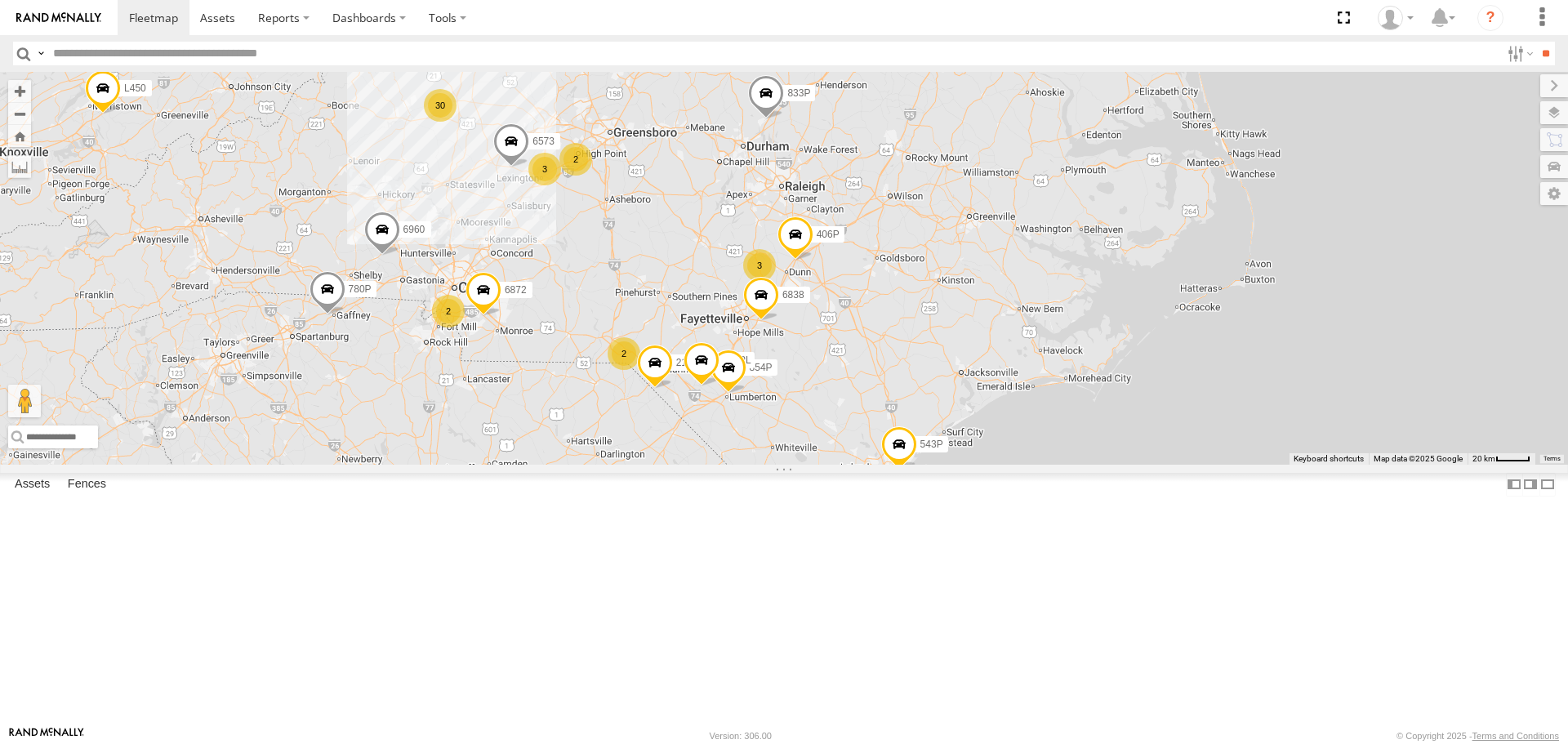
drag, startPoint x: 784, startPoint y: 487, endPoint x: 875, endPoint y: 540, distance: 105.3
click at [875, 463] on div "6460 941143 833P 6351 6937 543P 53003 L450 7121 269085L 269001 6886 6930 6925 6…" at bounding box center [784, 268] width 1568 height 392
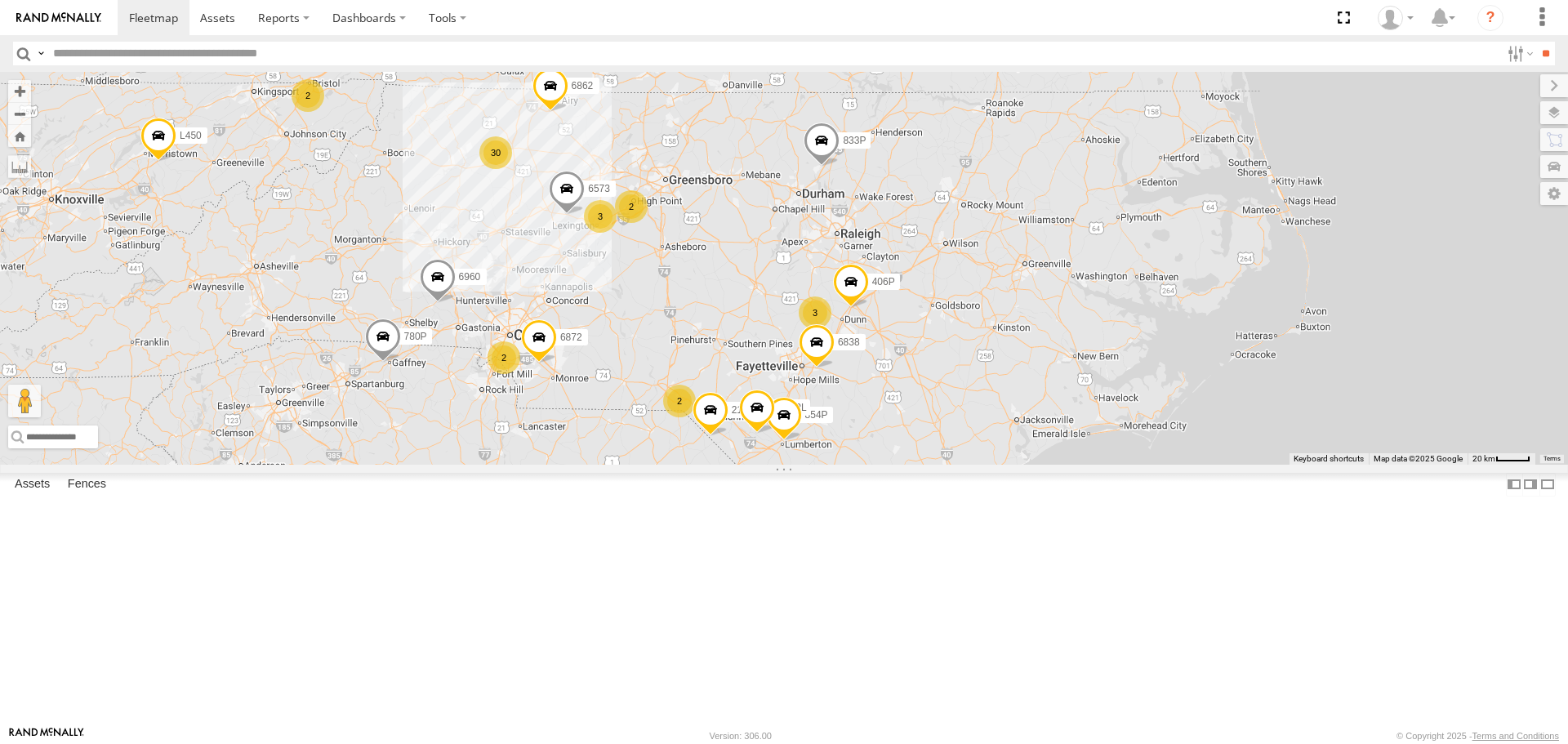
drag, startPoint x: 774, startPoint y: 534, endPoint x: 829, endPoint y: 583, distance: 73.7
click at [829, 463] on div "6460 941143 833P 6351 6937 543P 53003 L450 7121 269085L 269001 6886 6930 6925 6…" at bounding box center [784, 268] width 1568 height 392
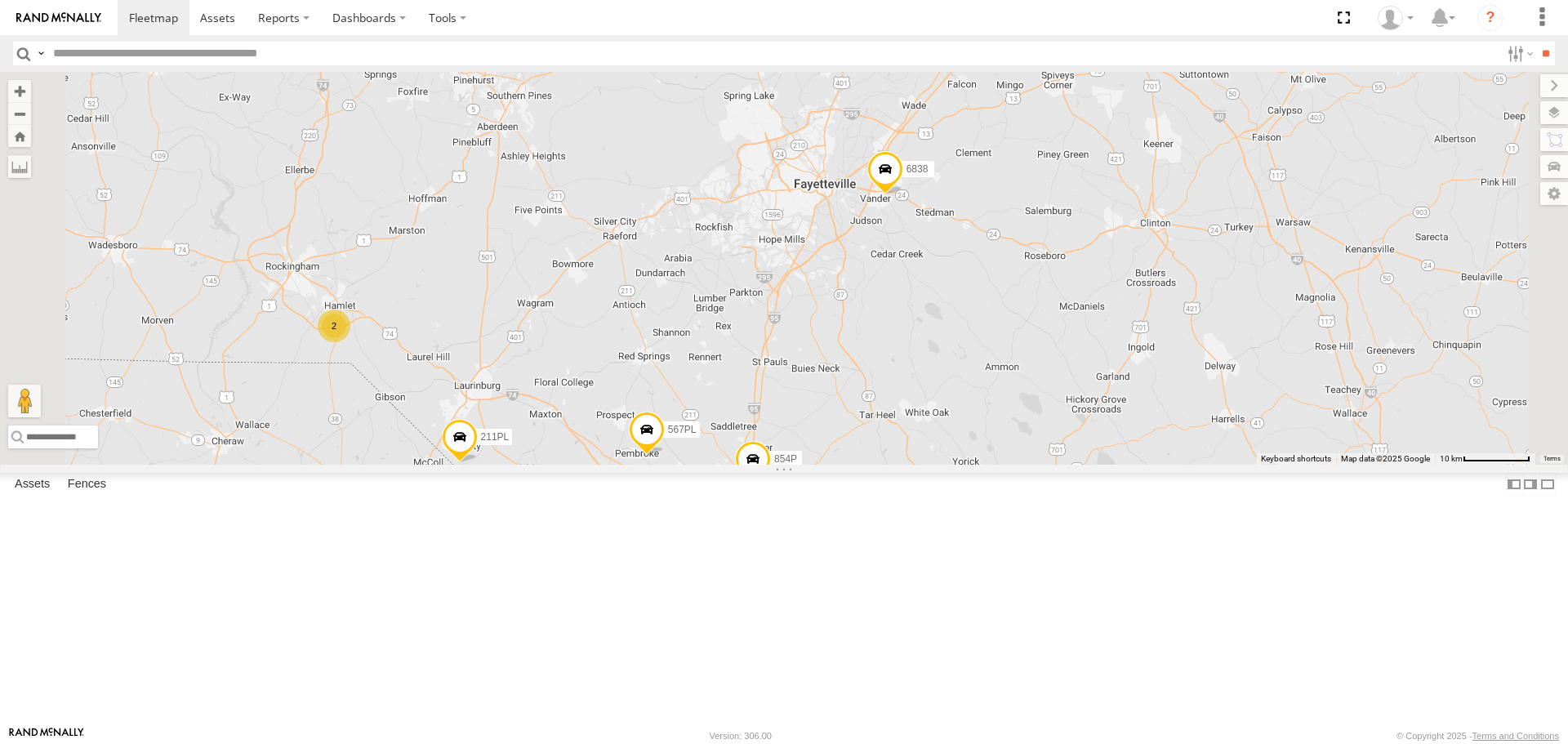
drag, startPoint x: 1012, startPoint y: 566, endPoint x: 1062, endPoint y: 483, distance: 96.9
click at [1062, 463] on div "6460 941143 833P 6351 6937 543P 53003 L450 7121 269085L 269001 6886 6930 6925 6…" at bounding box center [784, 268] width 1568 height 392
drag, startPoint x: 593, startPoint y: 384, endPoint x: 901, endPoint y: 434, distance: 312.0
click at [901, 434] on div "6460 941143 833P 6351 6937 543P 53003 L450 7121 269085L 269001 6886 6930 6925 6…" at bounding box center [784, 268] width 1568 height 392
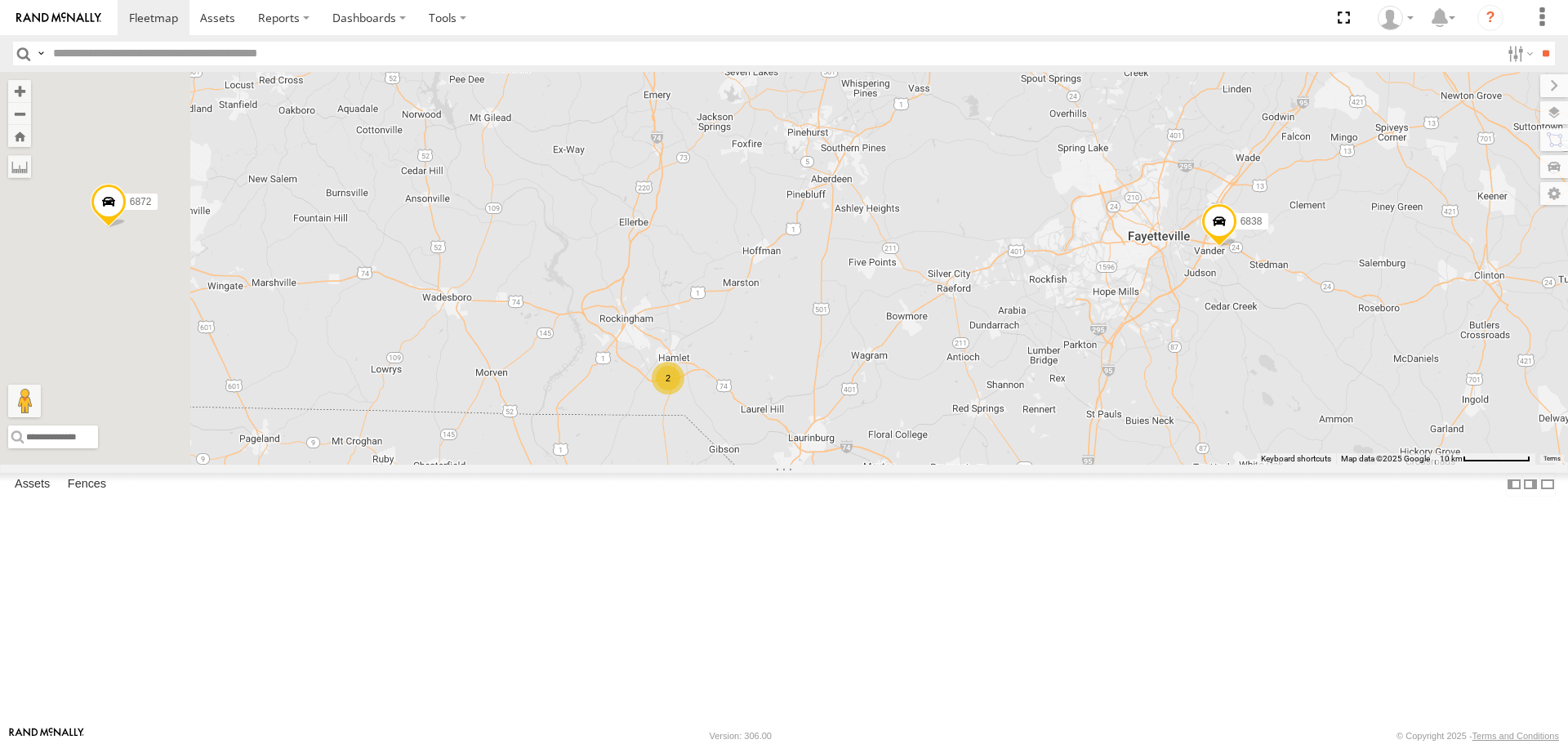
click at [684, 395] on div "2" at bounding box center [667, 378] width 33 height 33
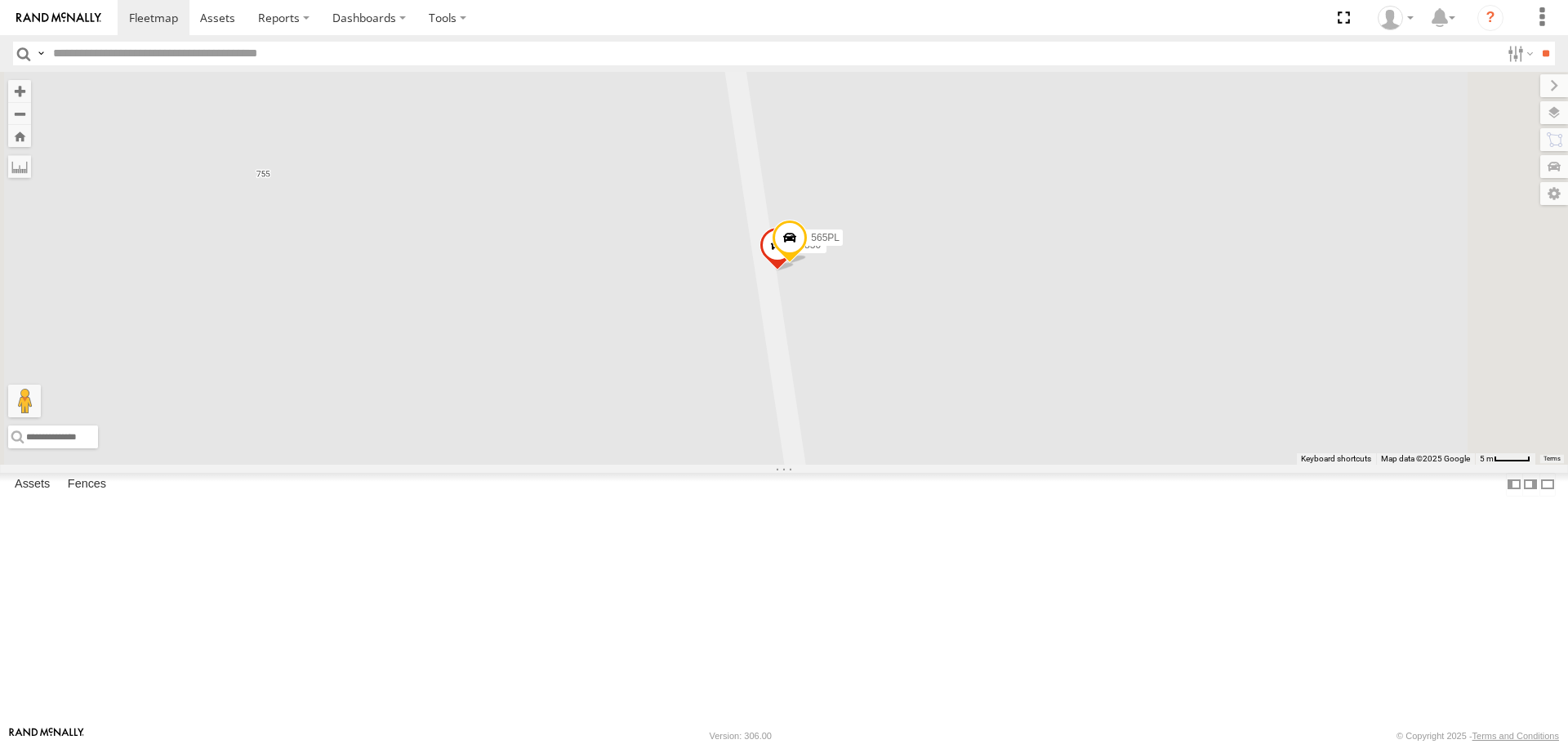
click at [795, 271] on span at bounding box center [777, 250] width 36 height 44
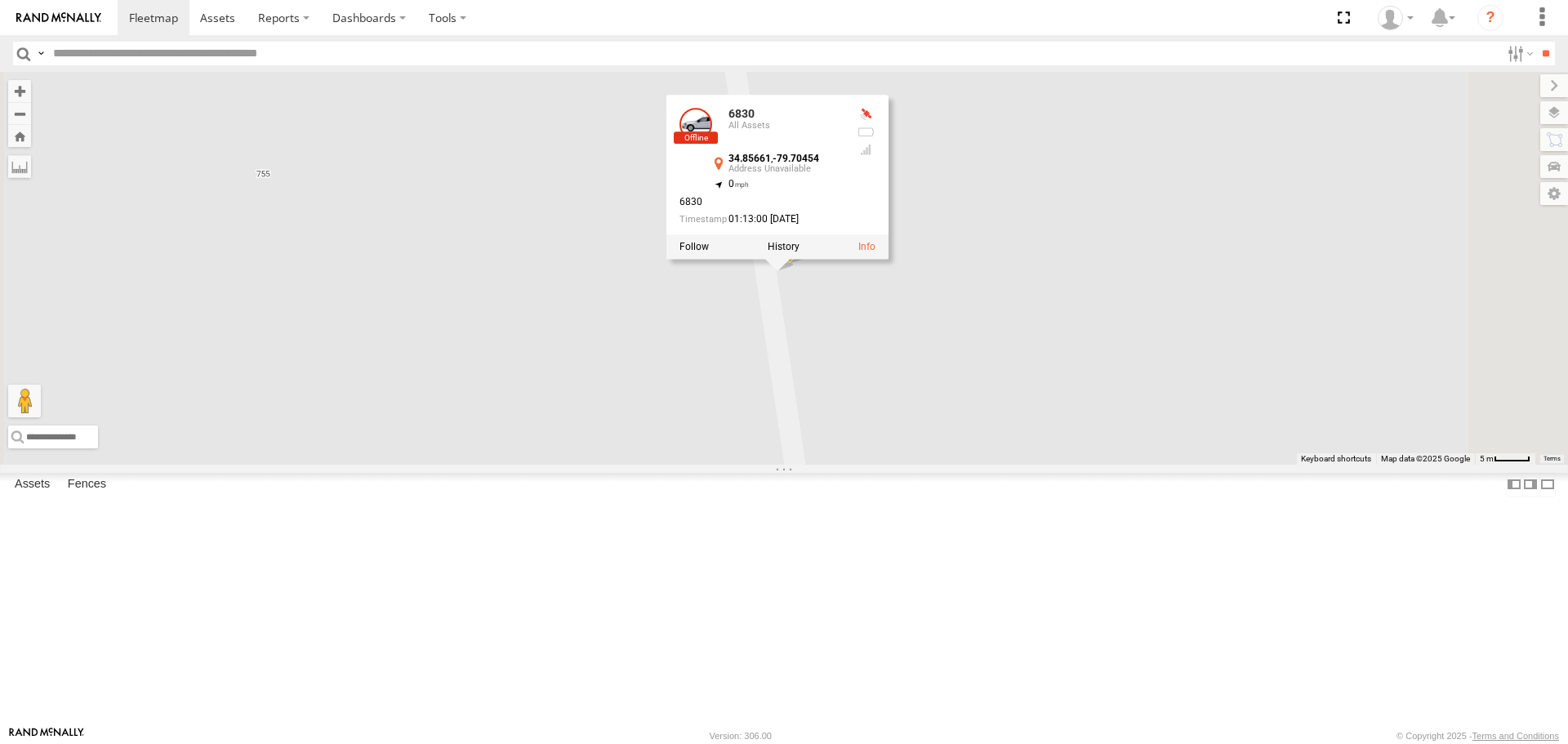
click at [1208, 335] on div "6460 941143 833P 6351 6937 543P 53003 L450 7121 269085L 269001 6886 6930 6925 6…" at bounding box center [784, 268] width 1568 height 392
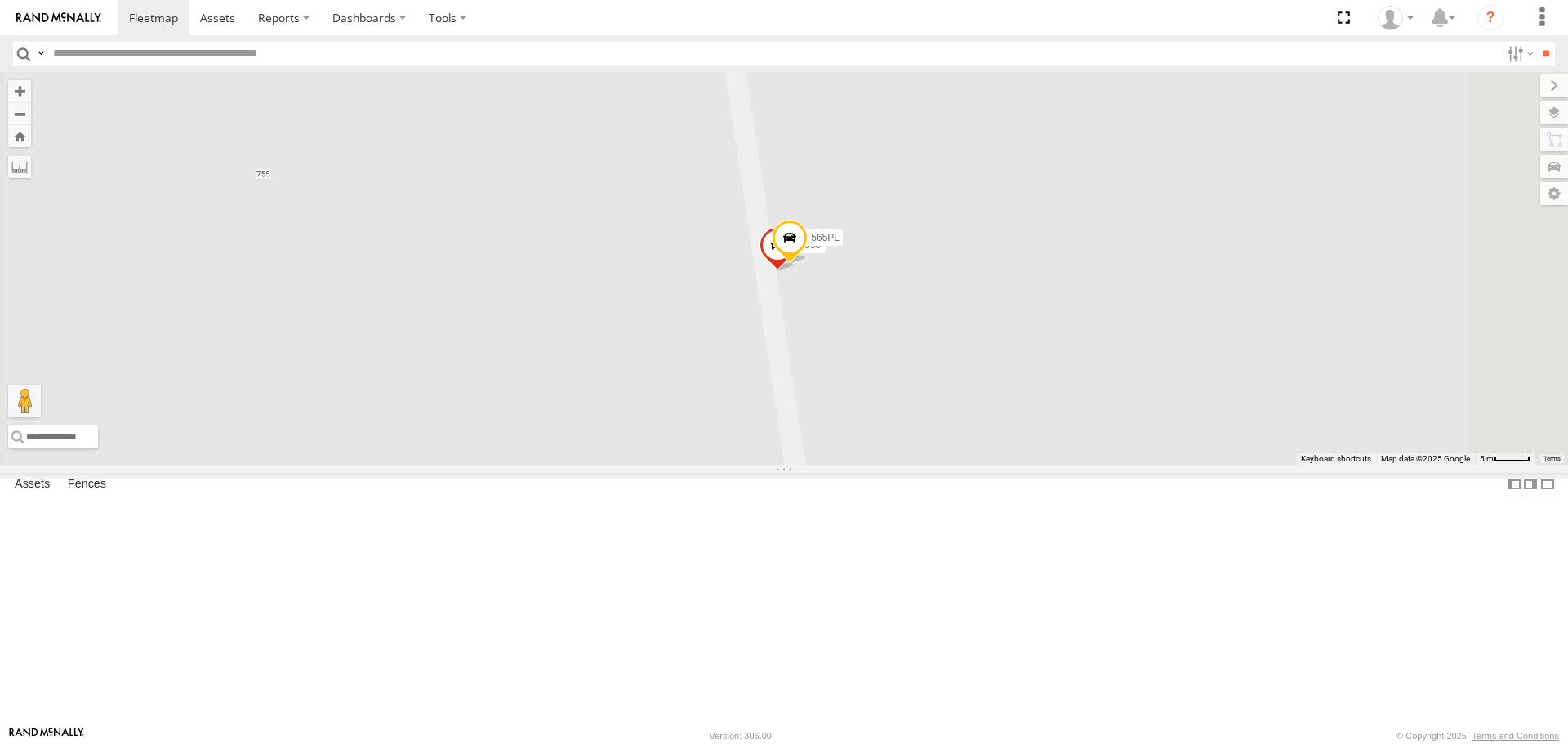
click at [808, 265] on span at bounding box center [789, 242] width 36 height 44
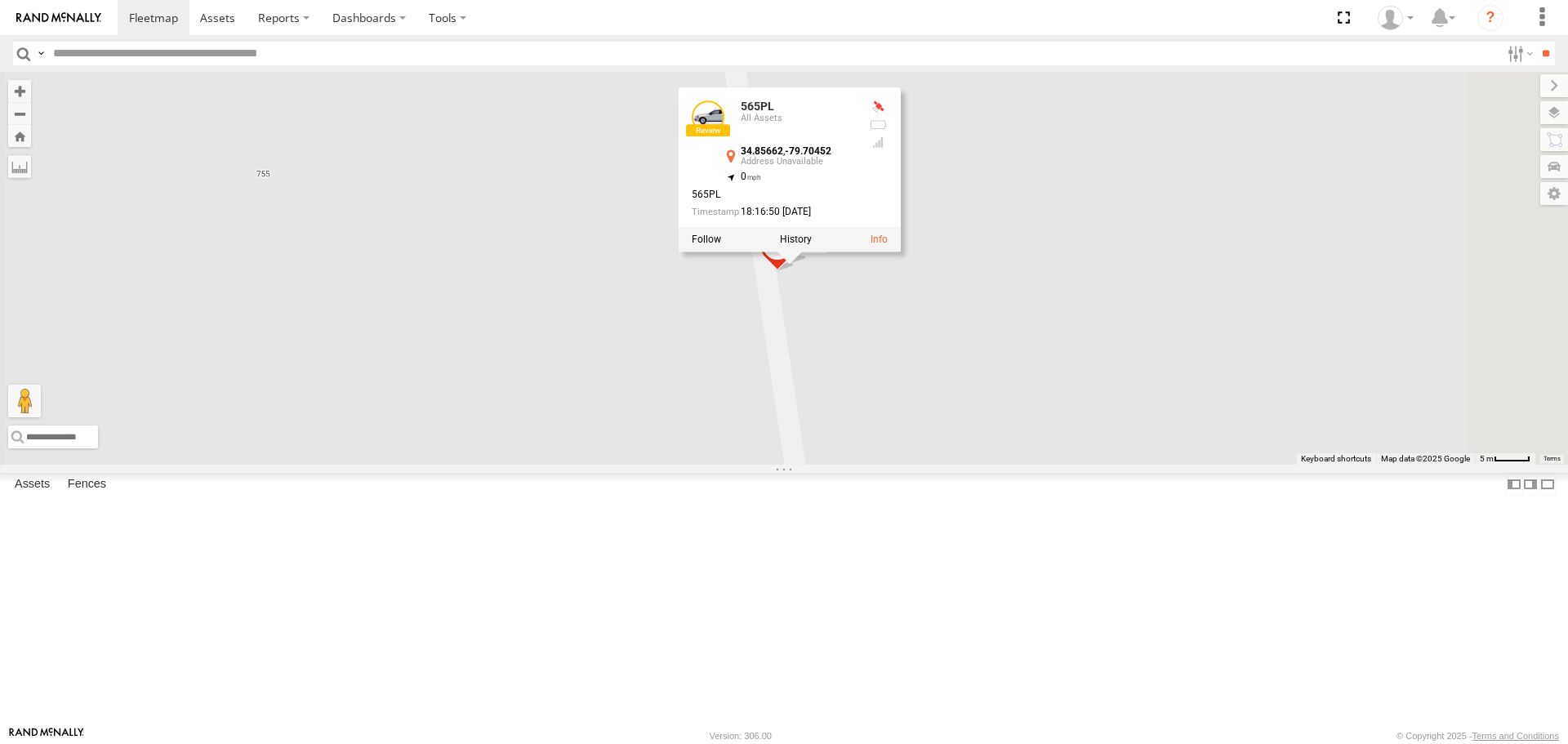
click at [1148, 457] on div "6460 941143 833P 6351 6937 543P 53003 L450 7121 269085L 269001 6886 6930 6925 6…" at bounding box center [784, 268] width 1568 height 392
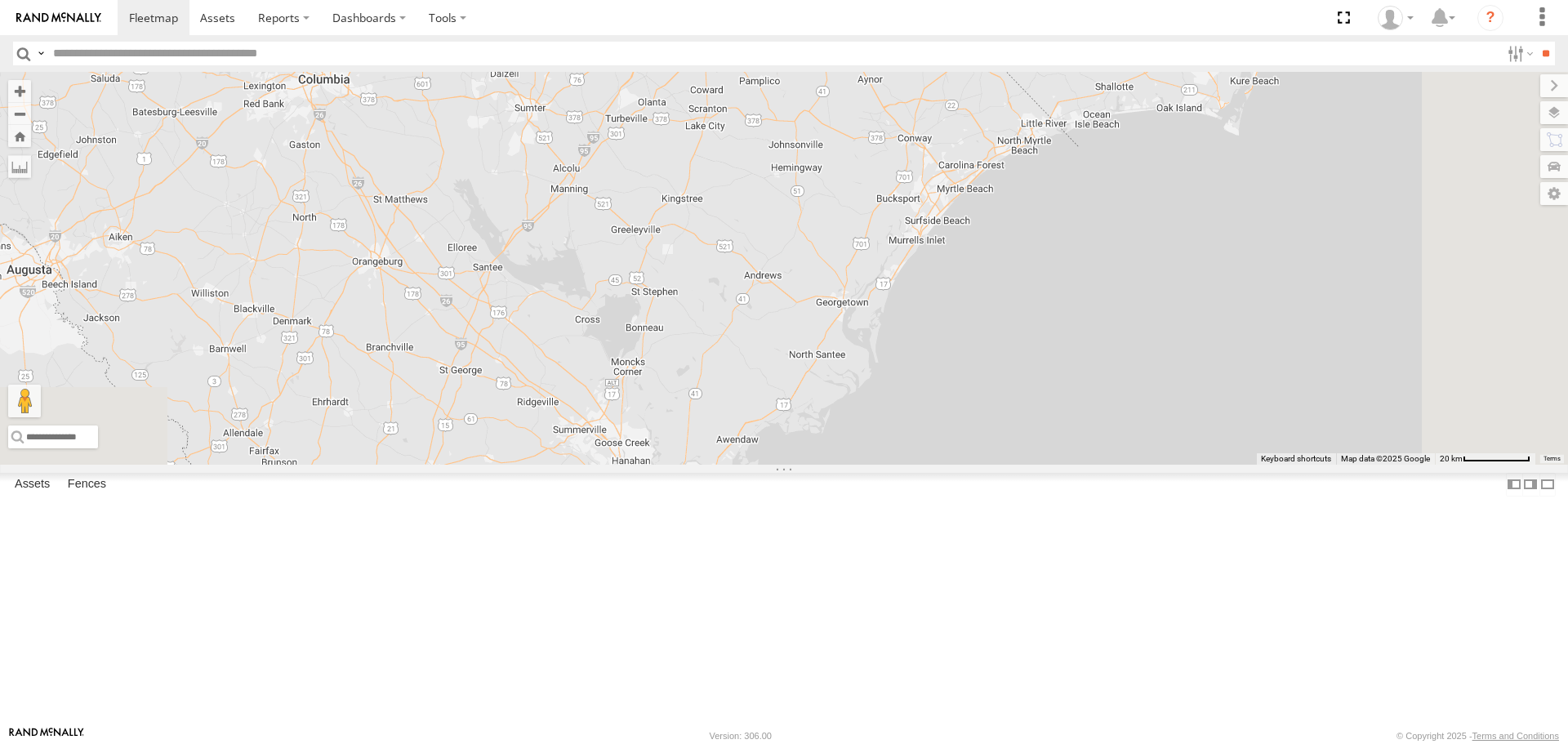
drag, startPoint x: 1031, startPoint y: 683, endPoint x: 965, endPoint y: 59, distance: 627.5
click at [965, 59] on body at bounding box center [784, 372] width 1568 height 744
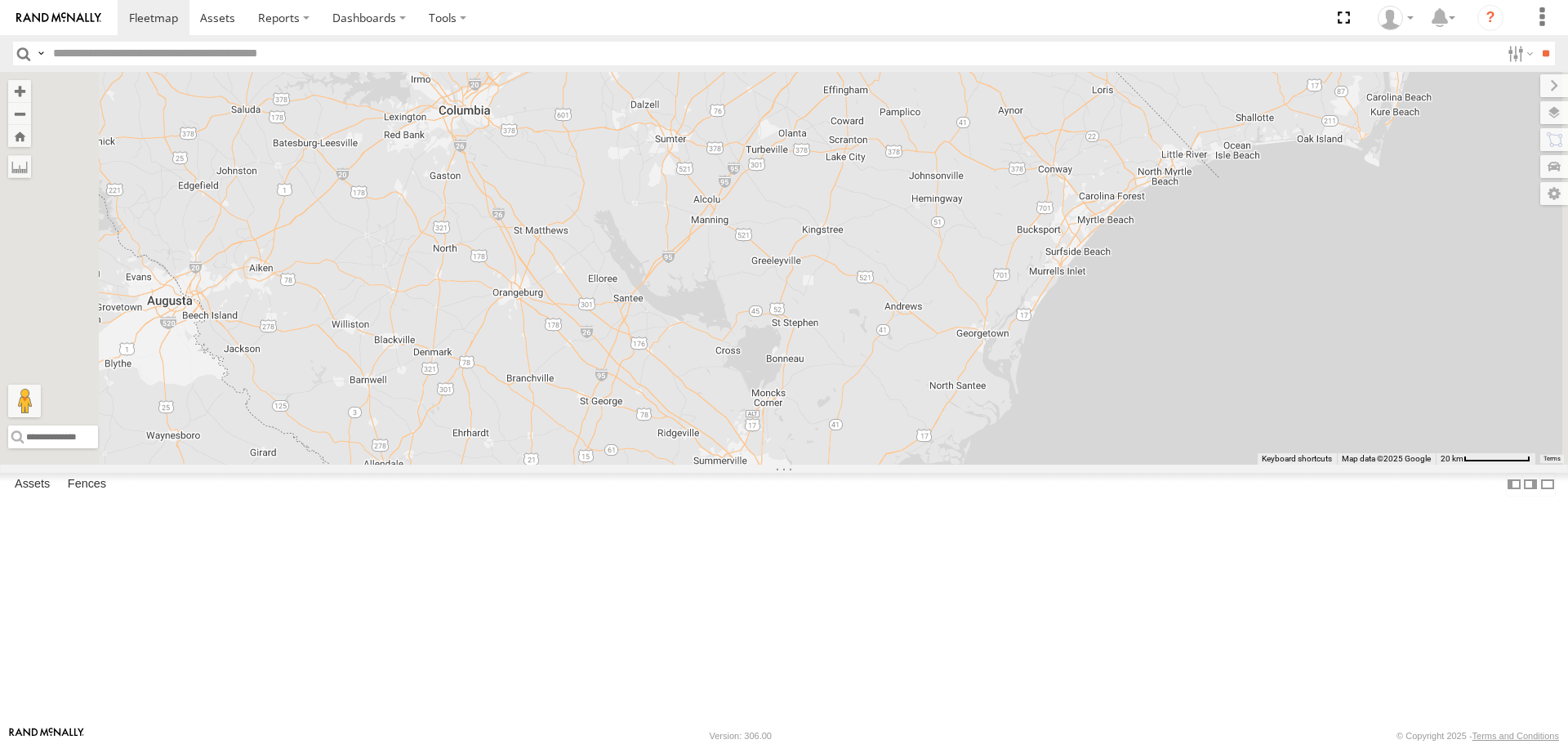
drag, startPoint x: 780, startPoint y: 365, endPoint x: 931, endPoint y: 413, distance: 158.4
click at [931, 413] on div "6460 941143 833P 6351 6937 543P 53003 L450 7121 269085L 269001 6886 6930 6925 6…" at bounding box center [784, 268] width 1568 height 392
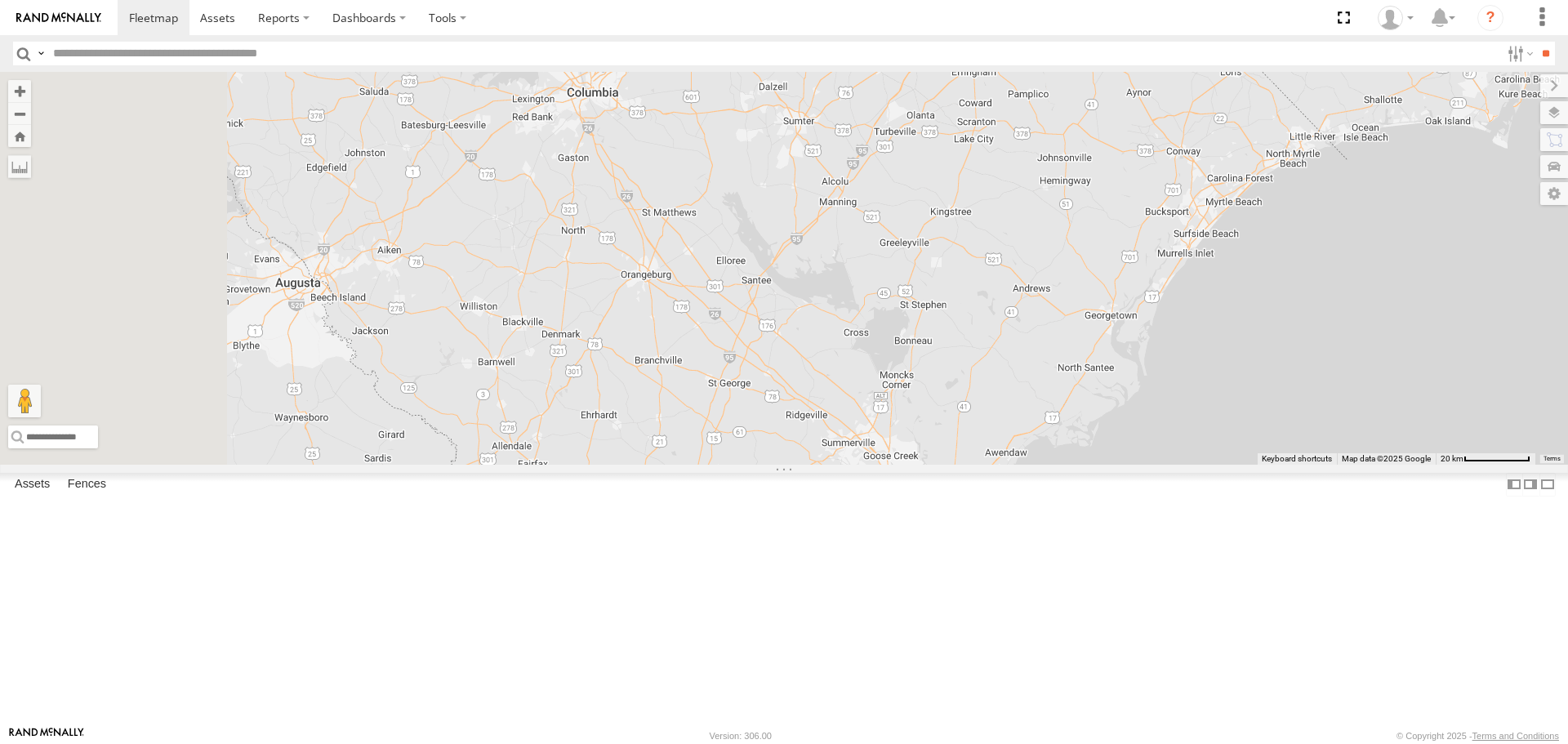
drag, startPoint x: 763, startPoint y: 287, endPoint x: 901, endPoint y: 269, distance: 139.2
click at [901, 269] on div "6460 941143 833P 6351 6937 543P 53003 L450 7121 269085L 269001 6886 6930 6925 6…" at bounding box center [784, 268] width 1568 height 392
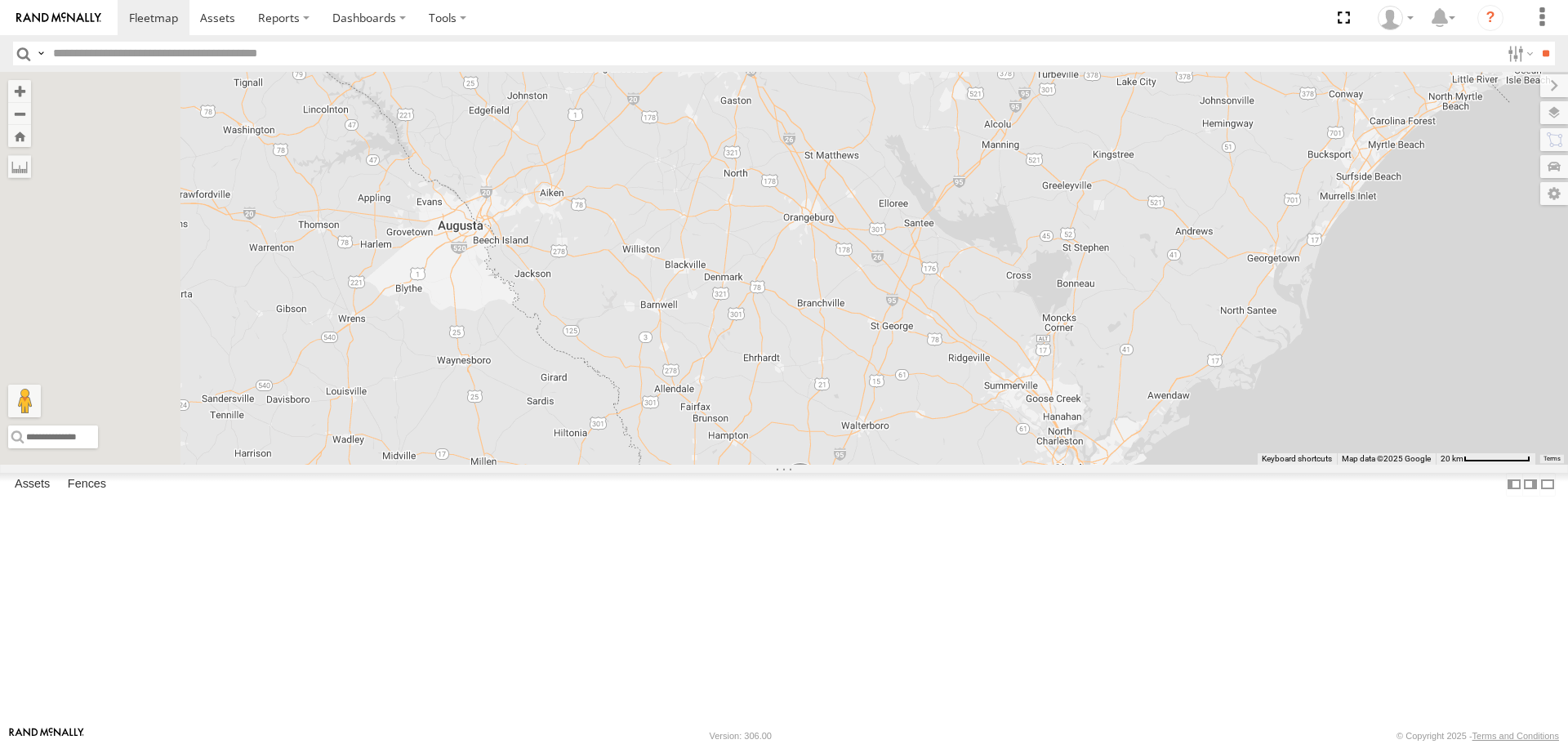
drag, startPoint x: 699, startPoint y: 302, endPoint x: 879, endPoint y: 235, distance: 192.1
click at [879, 235] on div "6460 941143 833P 6351 6937 543P 53003 L450 7121 269085L 269001 6886 6930 6925 6…" at bounding box center [784, 268] width 1568 height 392
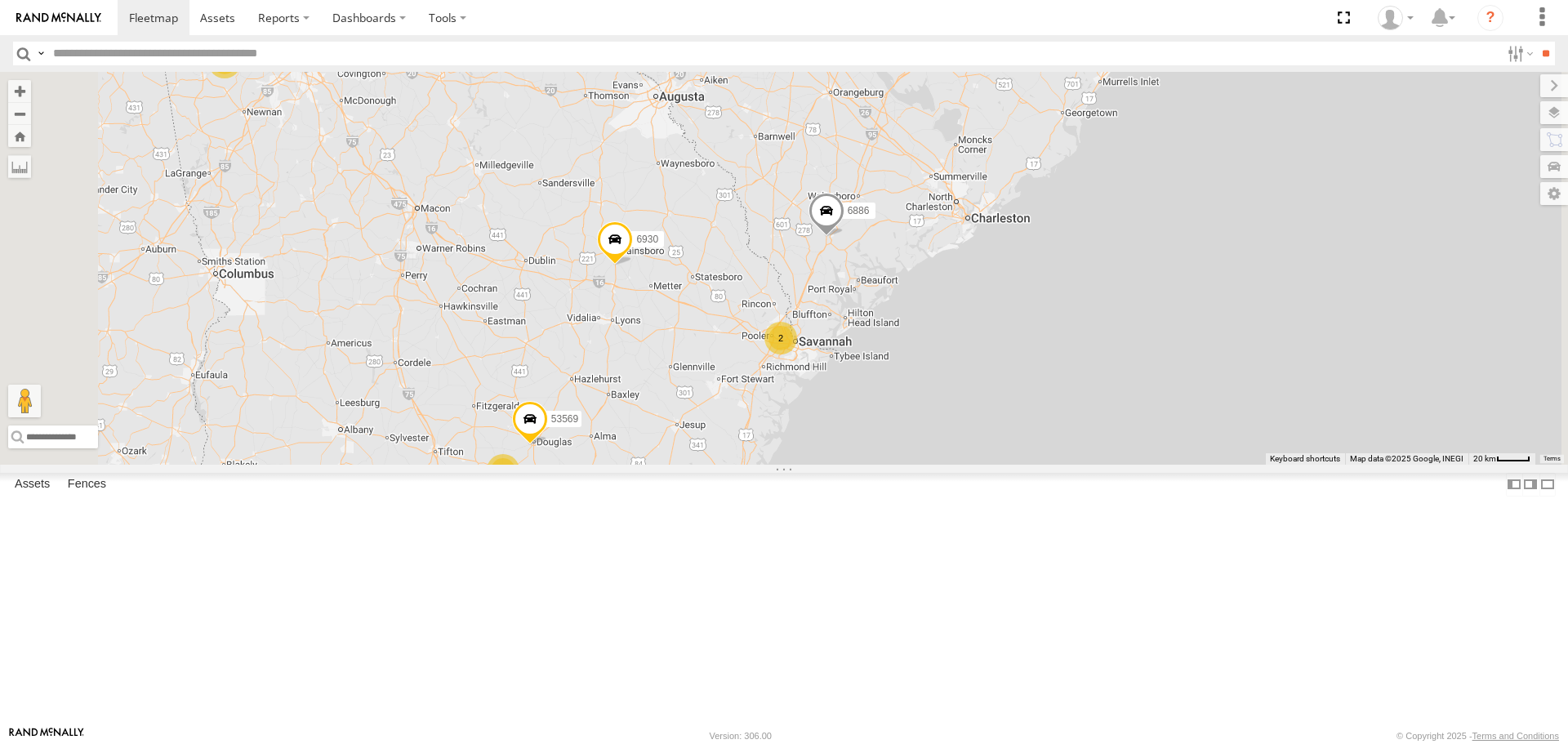
drag, startPoint x: 1079, startPoint y: 261, endPoint x: 1143, endPoint y: 189, distance: 96.3
click at [1143, 189] on div "6460 941143 833P 6351 6937 543P 53003 L450 7121 269085L 269001 6886 6930 6925 6…" at bounding box center [784, 268] width 1568 height 392
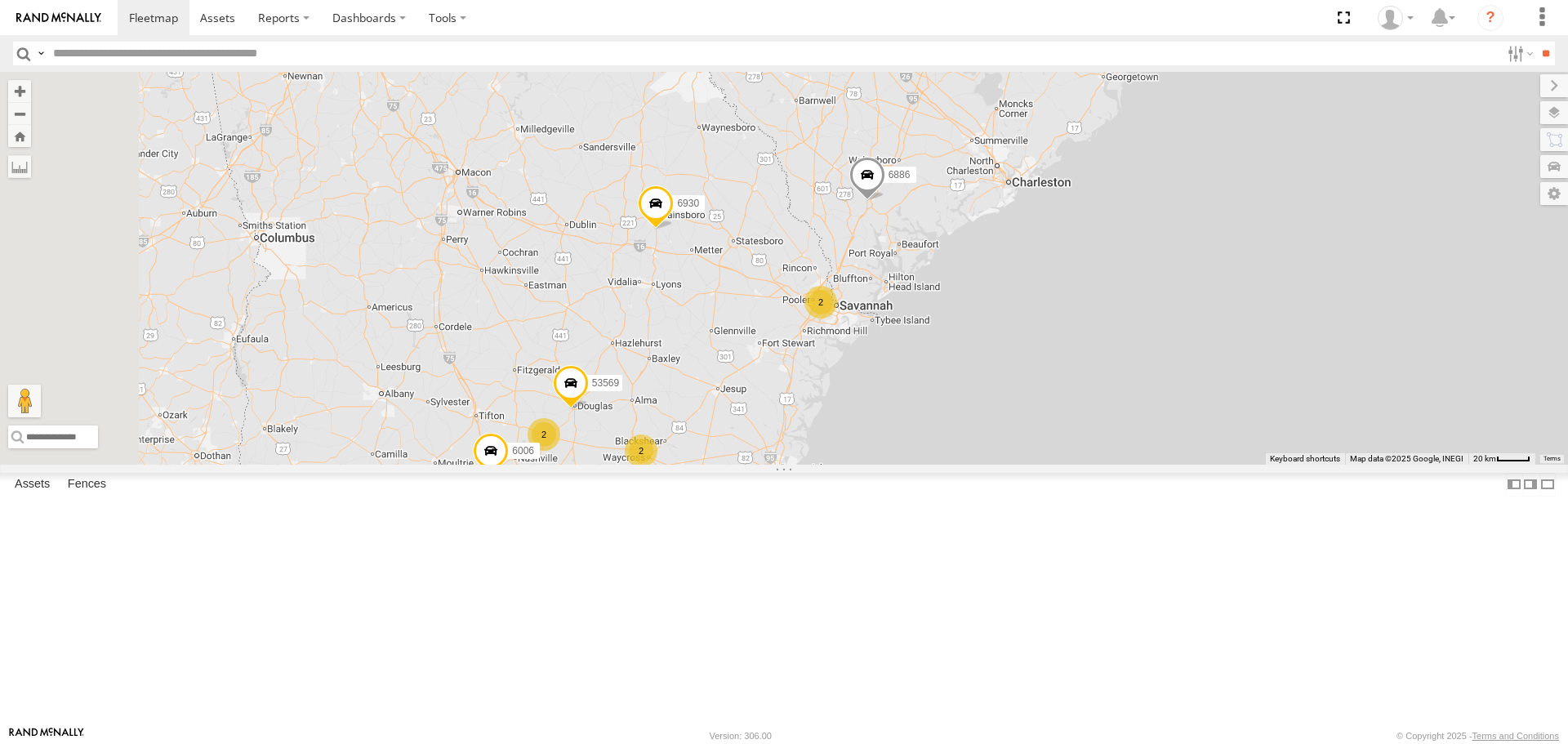
drag, startPoint x: 848, startPoint y: 462, endPoint x: 953, endPoint y: 397, distance: 123.5
click at [953, 397] on div "6460 941143 833P 6351 6937 543P 53003 L450 7121 269085L 269001 6886 6930 6925 6…" at bounding box center [784, 268] width 1568 height 392
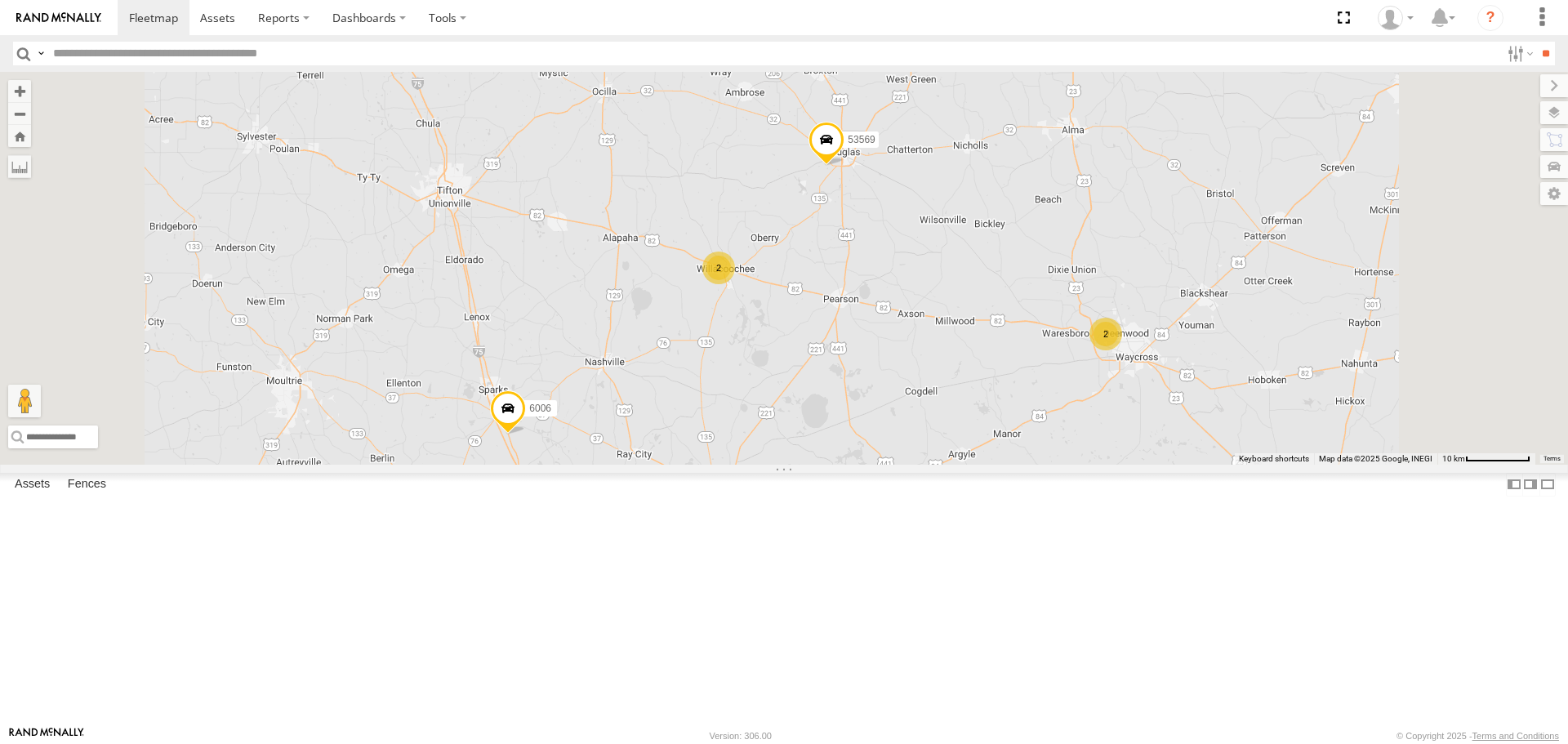
drag, startPoint x: 1110, startPoint y: 344, endPoint x: 1064, endPoint y: 415, distance: 84.6
click at [1069, 414] on div "6460 941143 833P 6351 6937 543P 53003 L450 7121 269085L 269001 6886 6930 6925 6…" at bounding box center [784, 268] width 1568 height 392
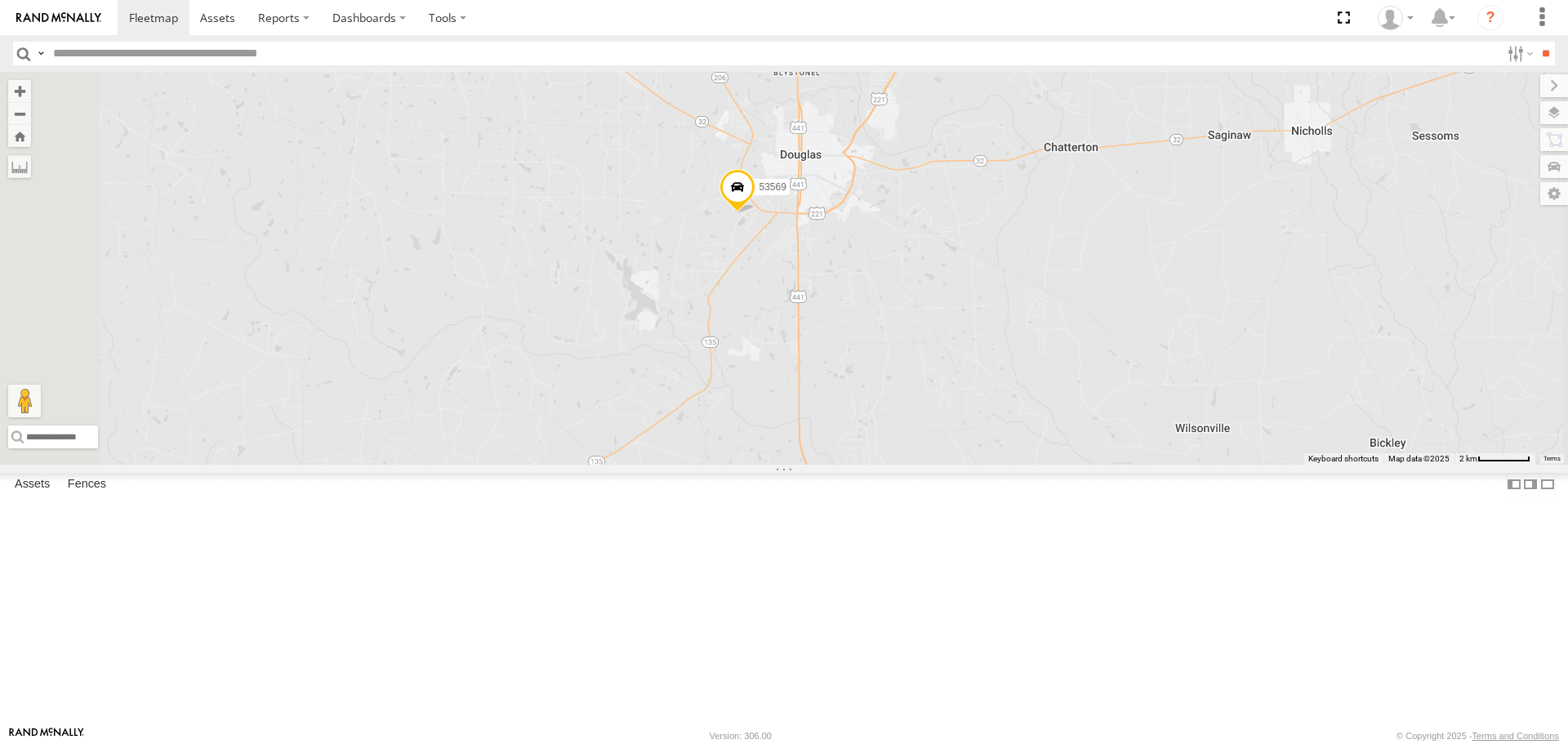
drag, startPoint x: 975, startPoint y: 238, endPoint x: 975, endPoint y: 458, distance: 220.0
click at [975, 458] on div "6460 941143 833P 6351 6937 543P 53003 L450 7121 269085L 269001 6886 6930 6925 6…" at bounding box center [784, 268] width 1568 height 392
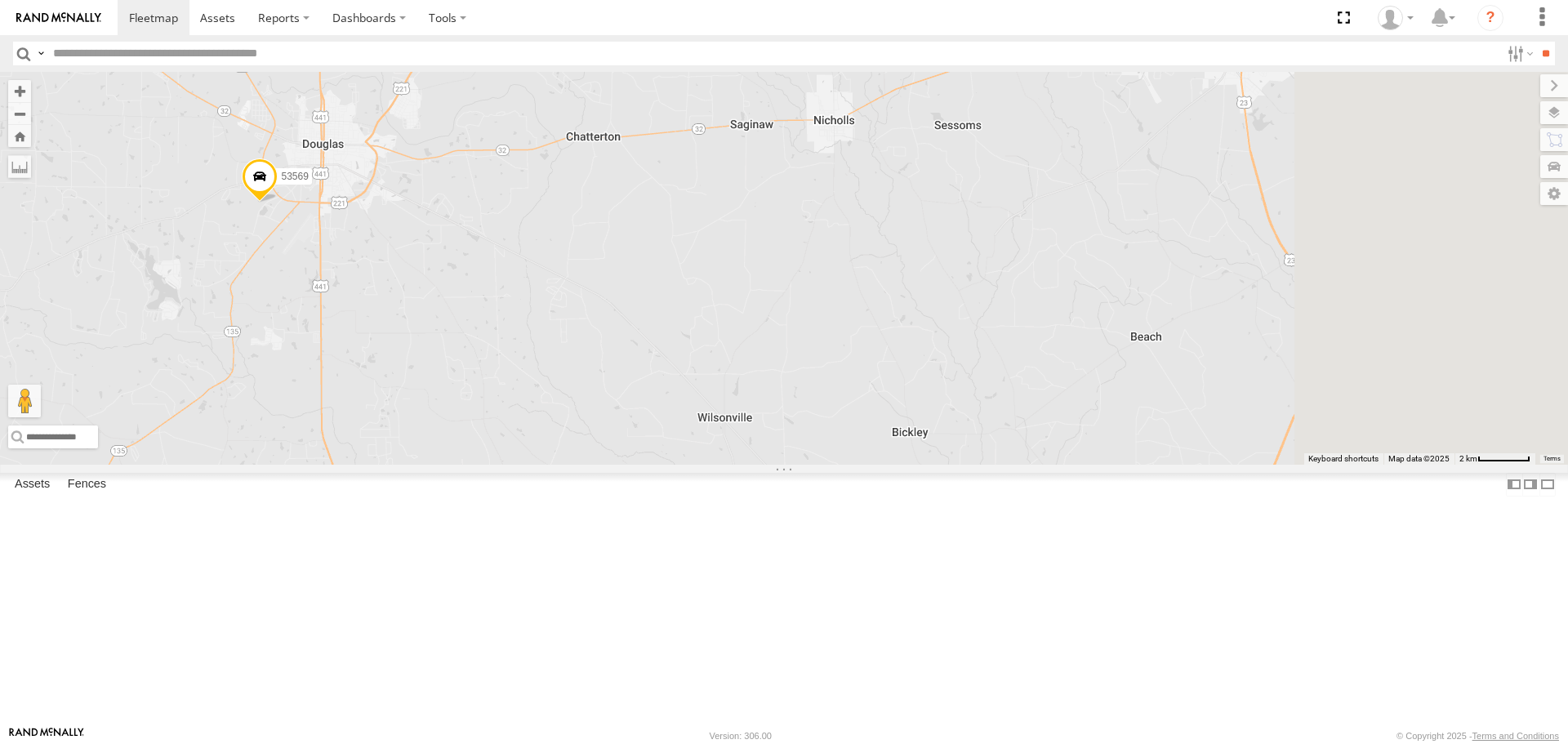
drag, startPoint x: 1405, startPoint y: 426, endPoint x: 882, endPoint y: 395, distance: 523.9
click at [882, 395] on div "6460 941143 833P 6351 6937 543P 53003 L450 7121 269085L 269001 6886 6930 6925 6…" at bounding box center [784, 268] width 1568 height 392
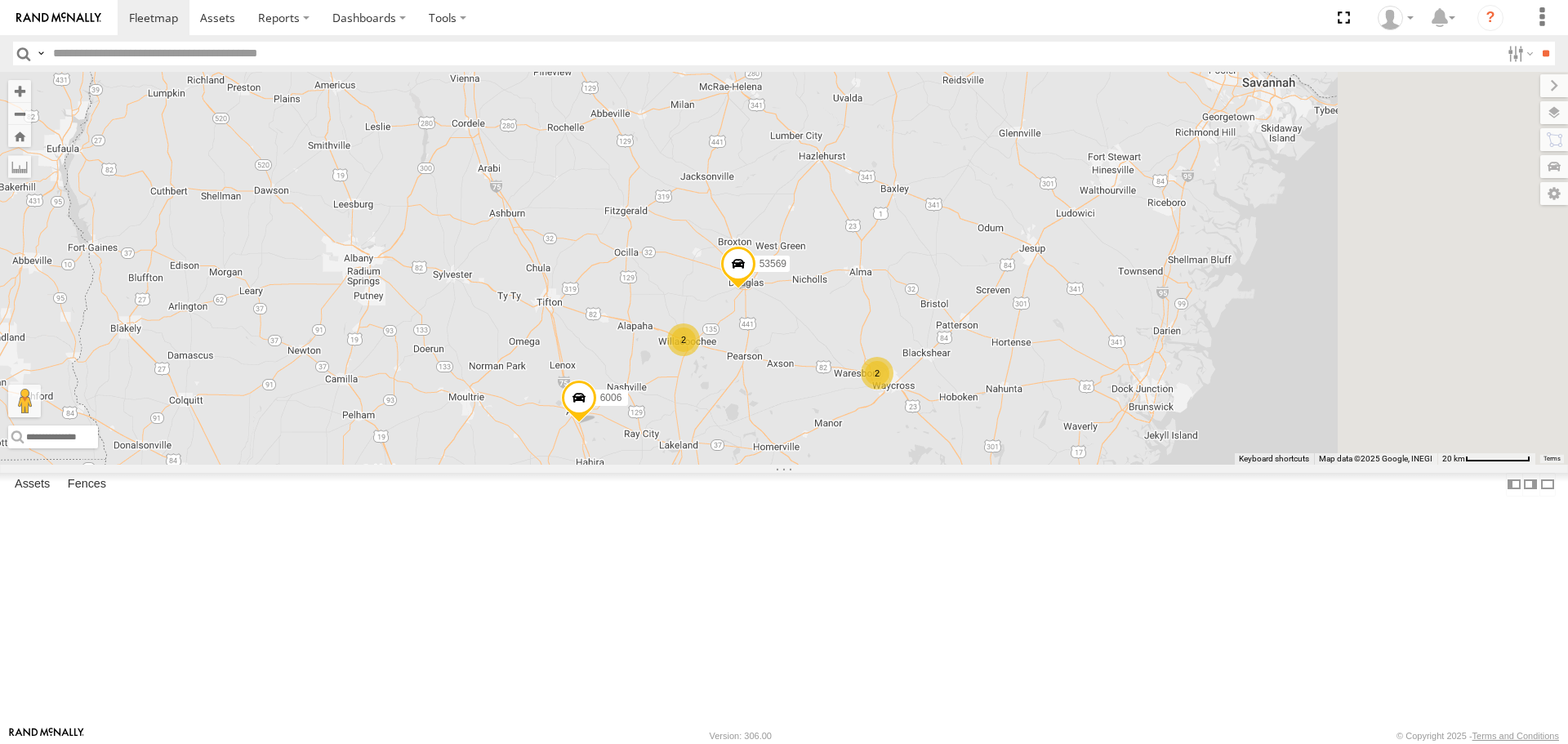
drag, startPoint x: 1279, startPoint y: 476, endPoint x: 870, endPoint y: 358, distance: 425.7
click at [925, 389] on div "6460 941143 833P 6351 6937 543P 53003 L450 7121 269085L 269001 6886 6930 6925 6…" at bounding box center [784, 268] width 1568 height 392
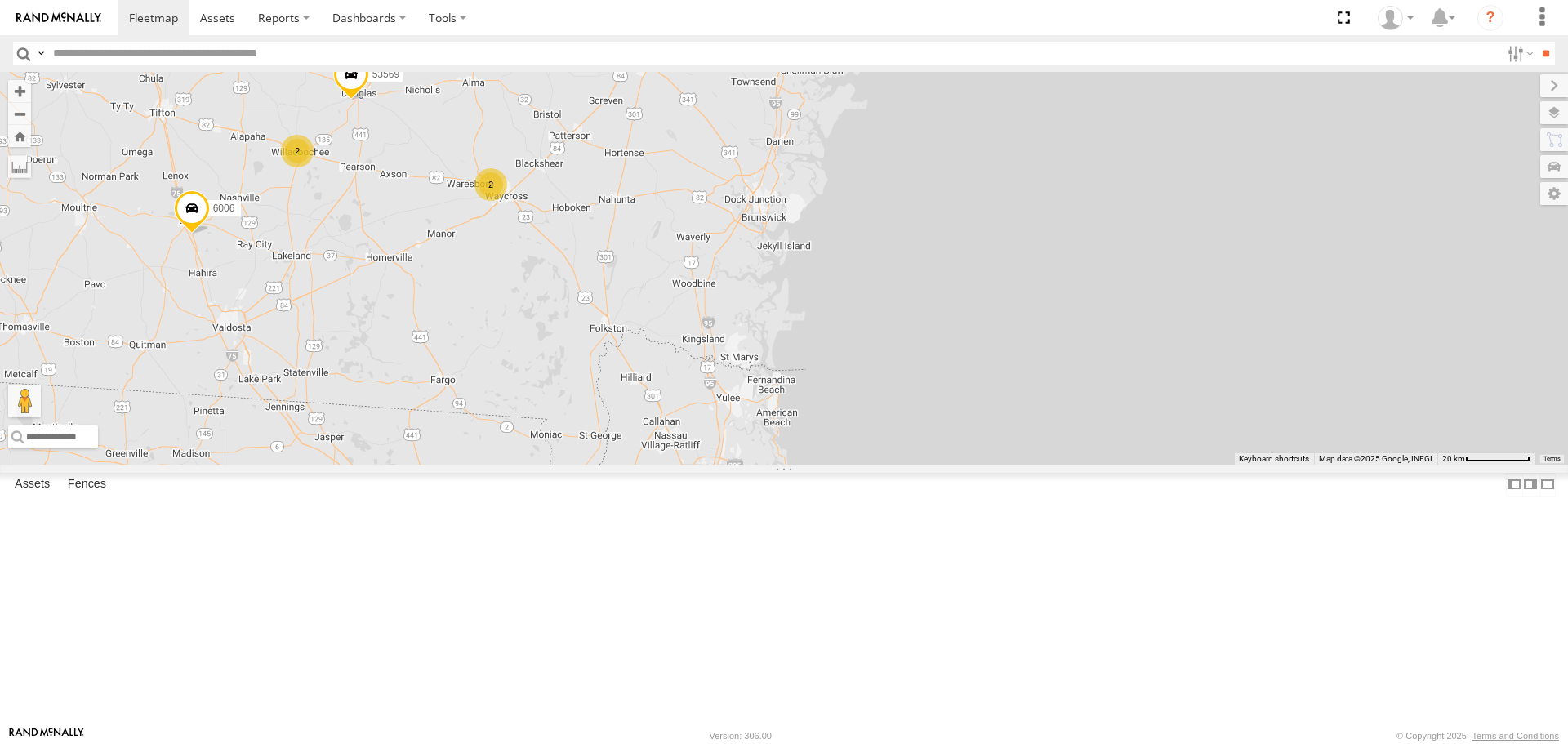
drag, startPoint x: 681, startPoint y: 367, endPoint x: 814, endPoint y: 395, distance: 135.9
click at [814, 395] on div "6460 941143 833P 6351 6937 543P 53003 L450 7121 269085L 269001 6886 6930 6925 6…" at bounding box center [784, 268] width 1568 height 392
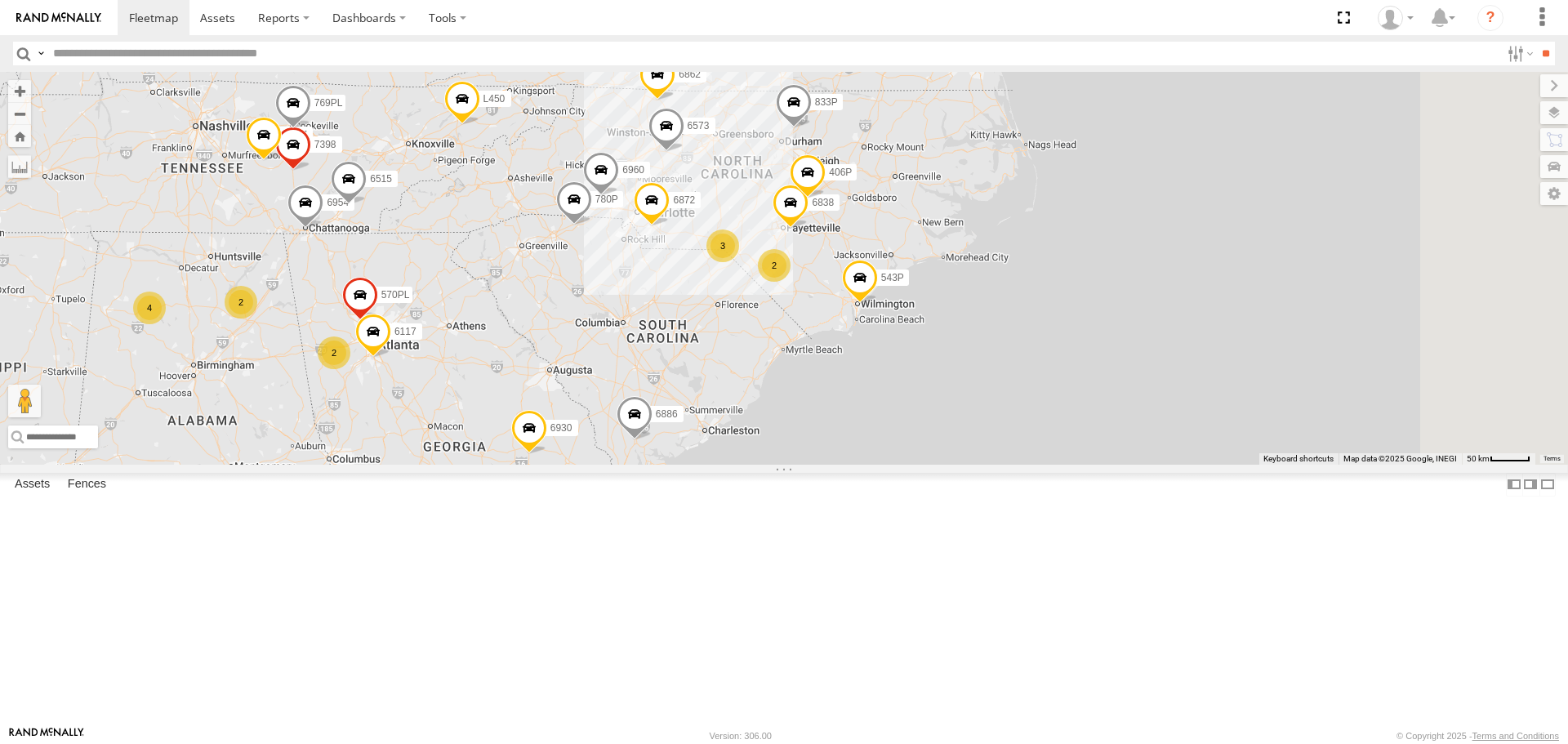
drag, startPoint x: 833, startPoint y: 282, endPoint x: 765, endPoint y: 592, distance: 317.4
click at [765, 463] on div "6460 941143 833P 6351 6937 543P 53003 L450 7121 269085L 269001 6886 6930 6925 6…" at bounding box center [784, 268] width 1568 height 392
click at [739, 264] on div "3" at bounding box center [722, 247] width 33 height 33
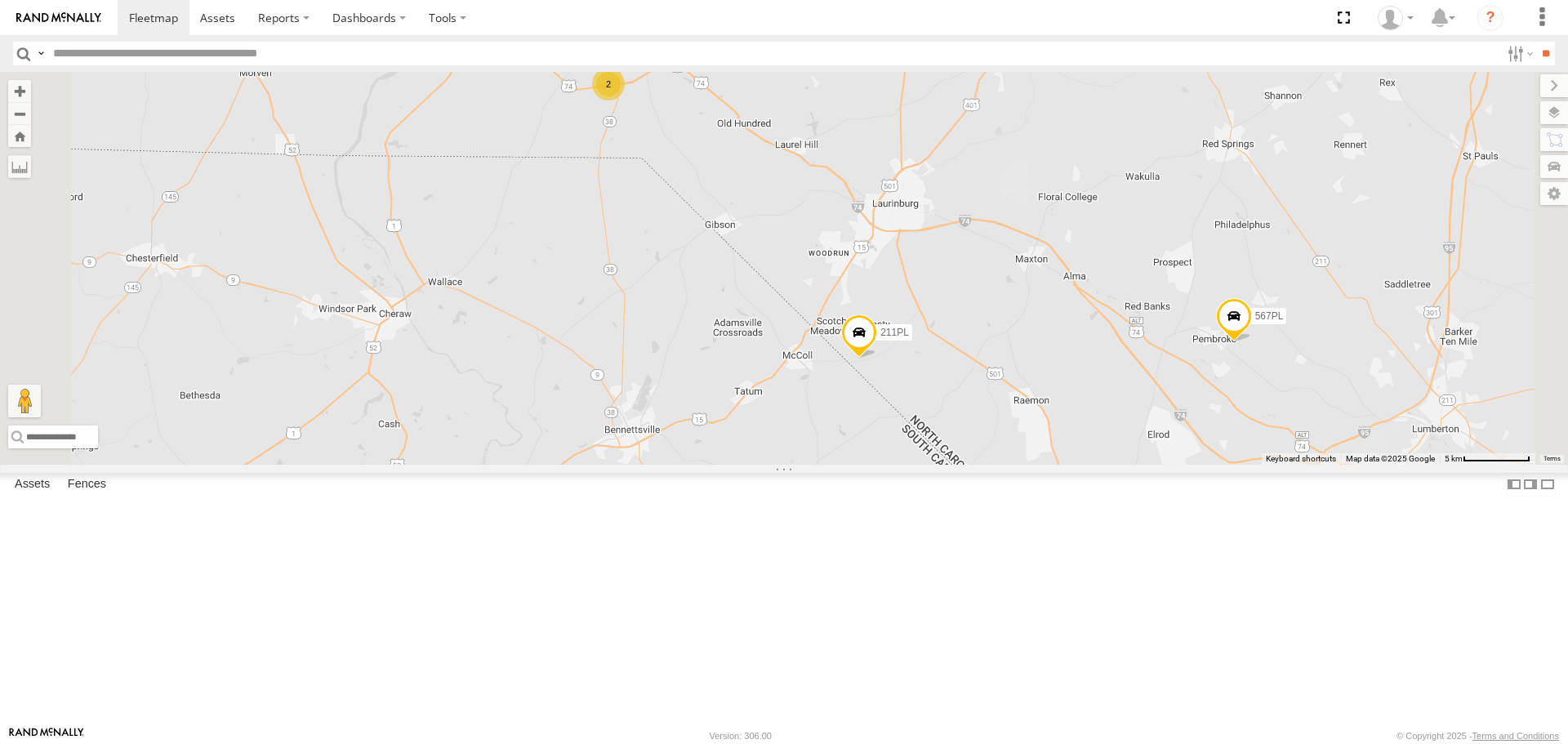
click at [624, 101] on div "2" at bounding box center [608, 84] width 33 height 33
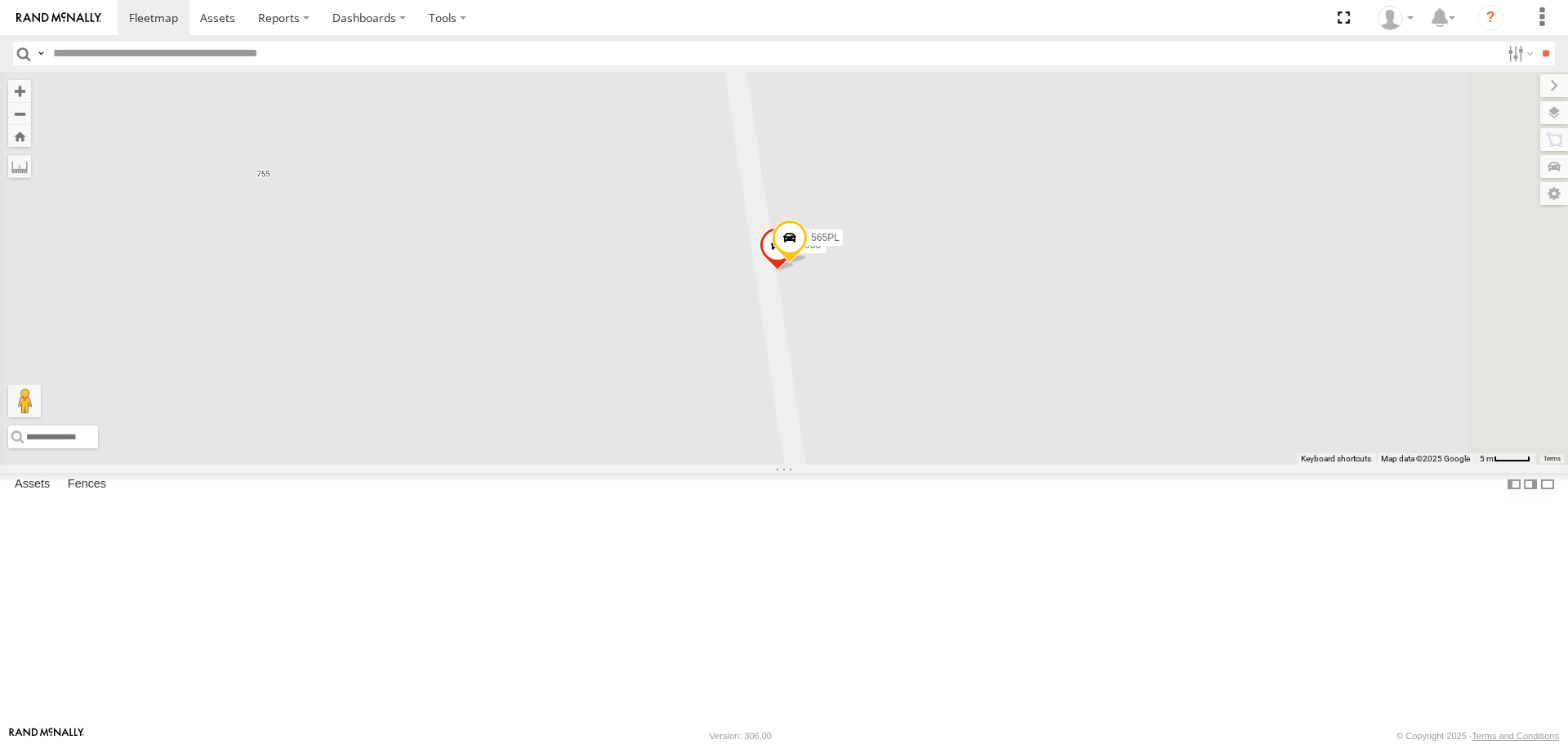
click at [1023, 419] on div "6460 941143 833P 6351 6937 543P 53003 L450 7121 269085L 269001 6886 6930 6925 6…" at bounding box center [784, 268] width 1568 height 392
click at [1563, 106] on label at bounding box center [1538, 112] width 60 height 23
click at [0, 0] on span "Basemaps" at bounding box center [0, 0] width 0 height 0
click at [0, 0] on span "Satellite + Roadmap" at bounding box center [0, 0] width 0 height 0
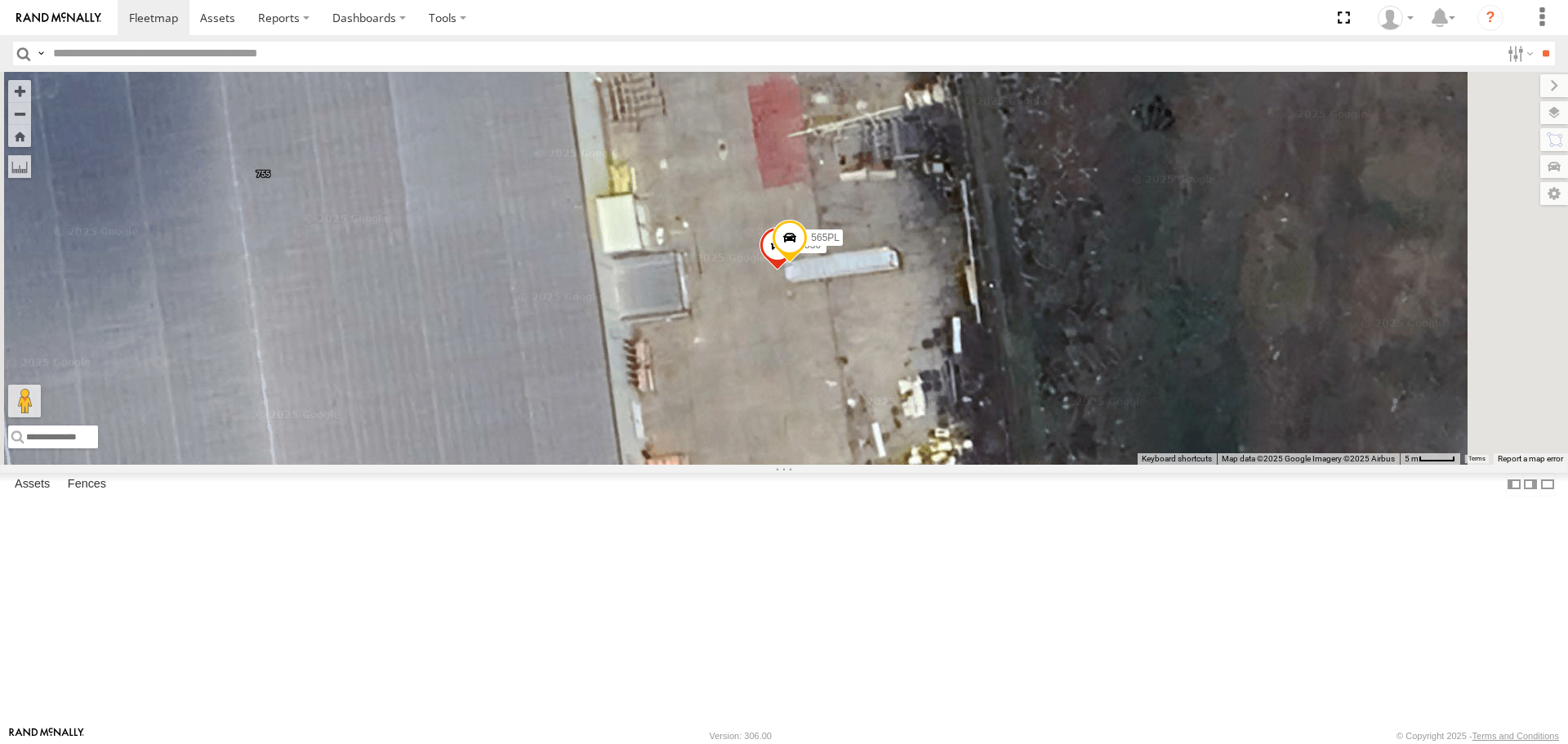
click at [1014, 436] on div "6460 941143 833P 6351 6937 543P 53003 L450 7121 269085L 269001 6886 6930 6925 6…" at bounding box center [784, 268] width 1568 height 392
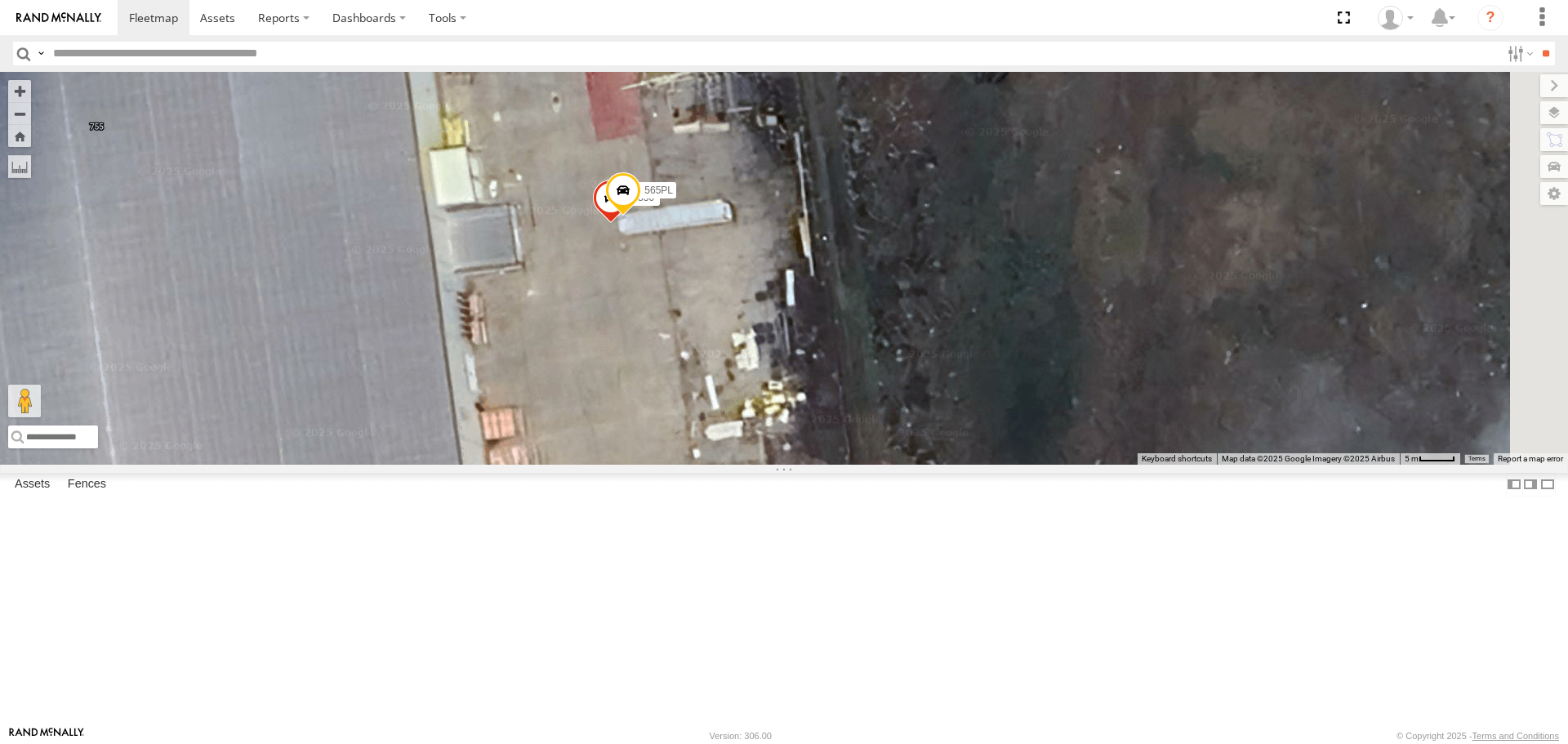
drag, startPoint x: 989, startPoint y: 362, endPoint x: 825, endPoint y: 335, distance: 166.2
click at [641, 217] on span at bounding box center [623, 195] width 36 height 44
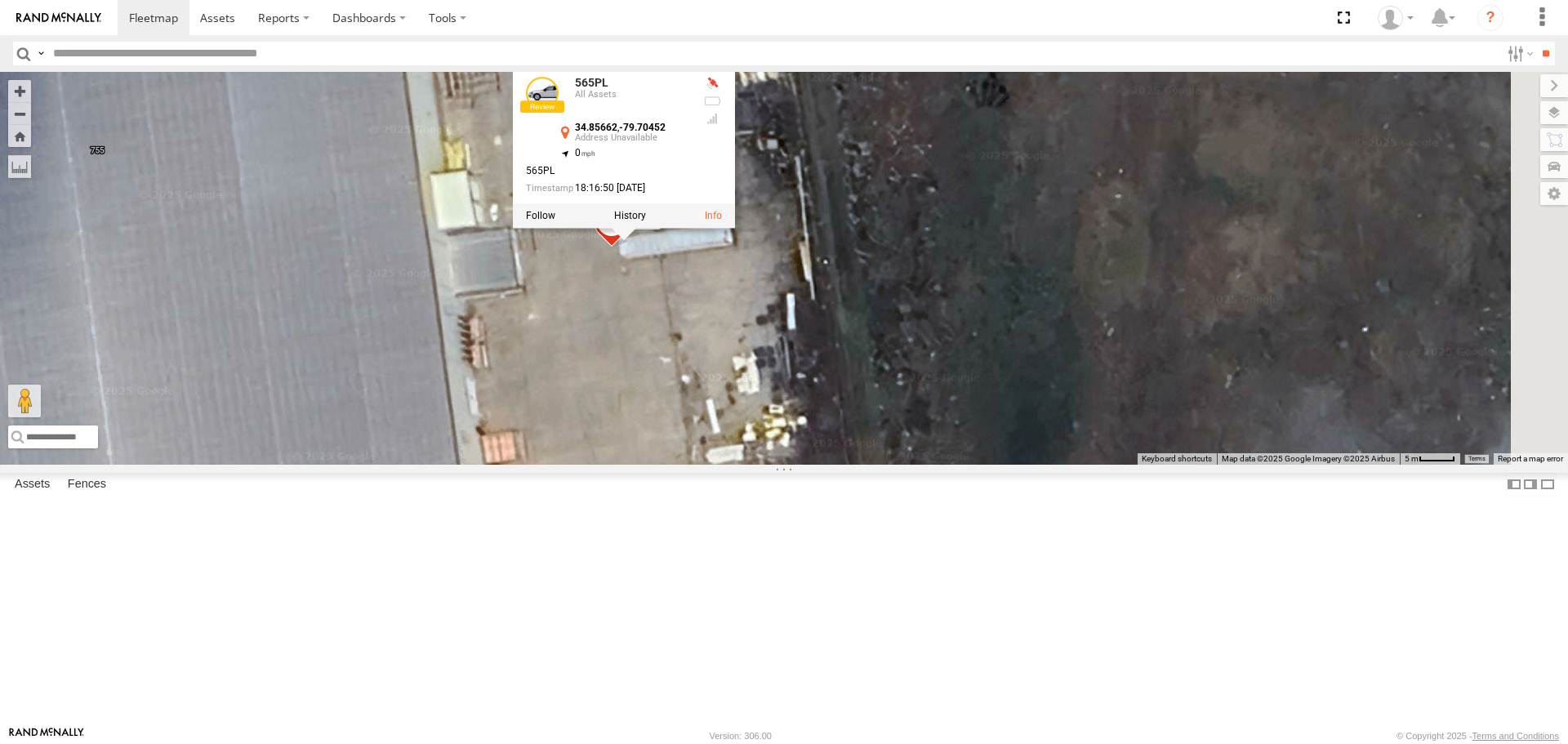
click at [629, 248] on span at bounding box center [611, 226] width 36 height 44
